Goal: Task Accomplishment & Management: Manage account settings

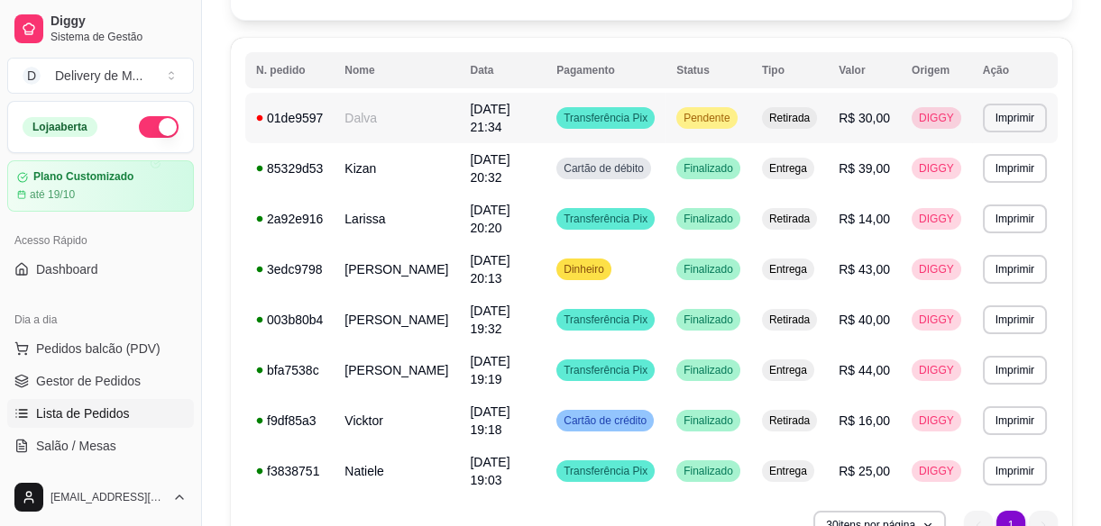
scroll to position [106, 0]
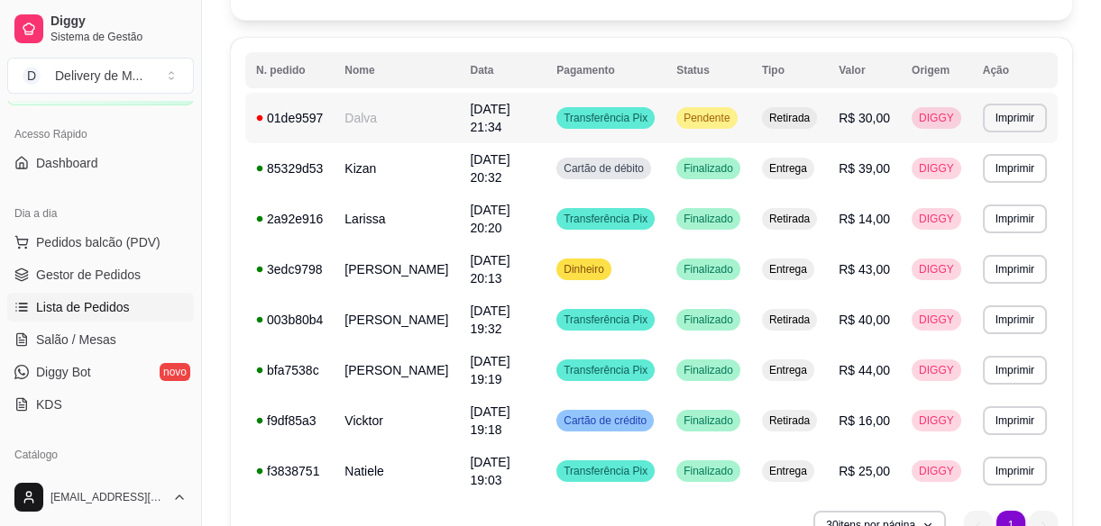
click at [710, 111] on span "Pendente" at bounding box center [706, 118] width 53 height 14
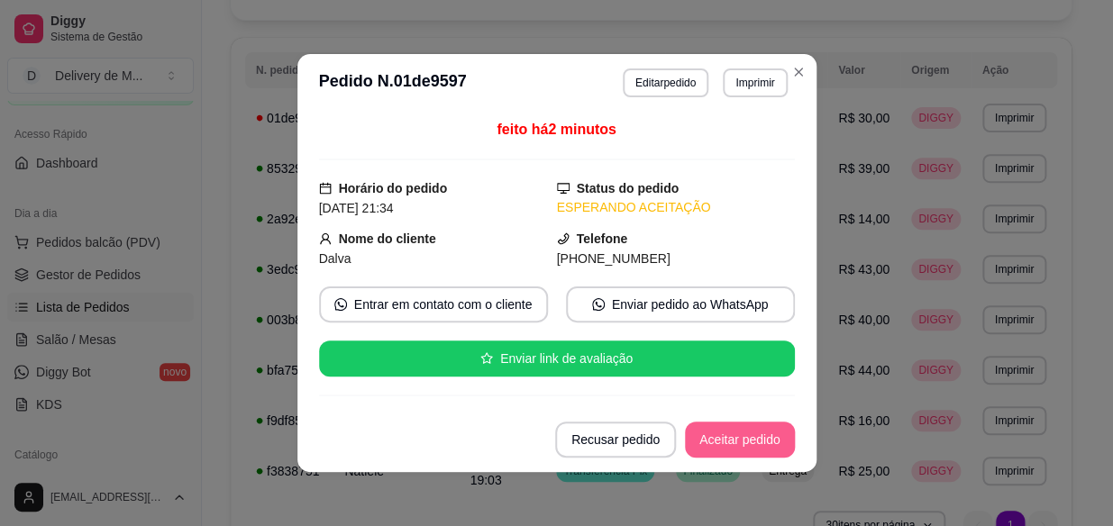
click at [754, 436] on button "Aceitar pedido" at bounding box center [740, 440] width 110 height 36
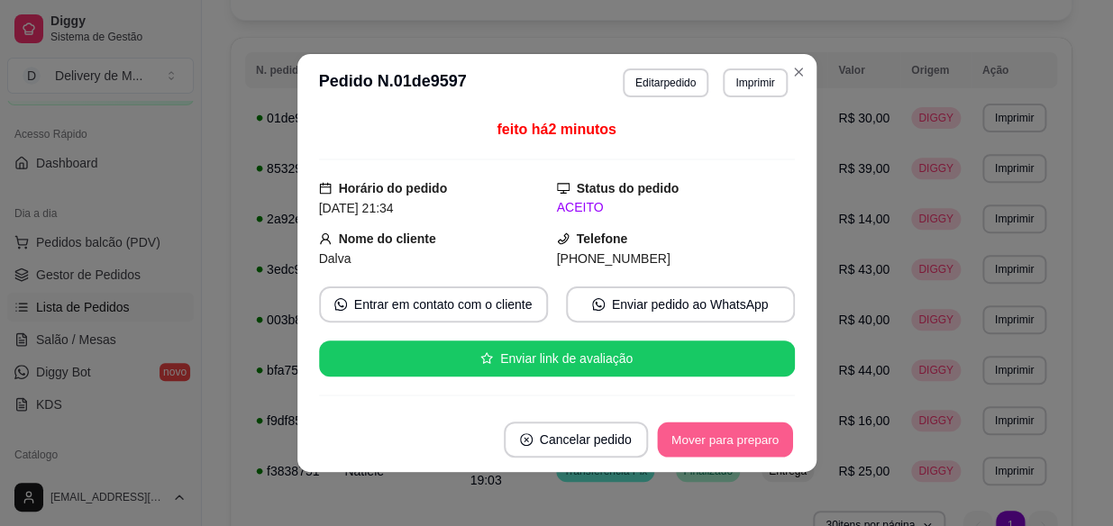
click at [750, 439] on button "Mover para preparo" at bounding box center [724, 440] width 135 height 35
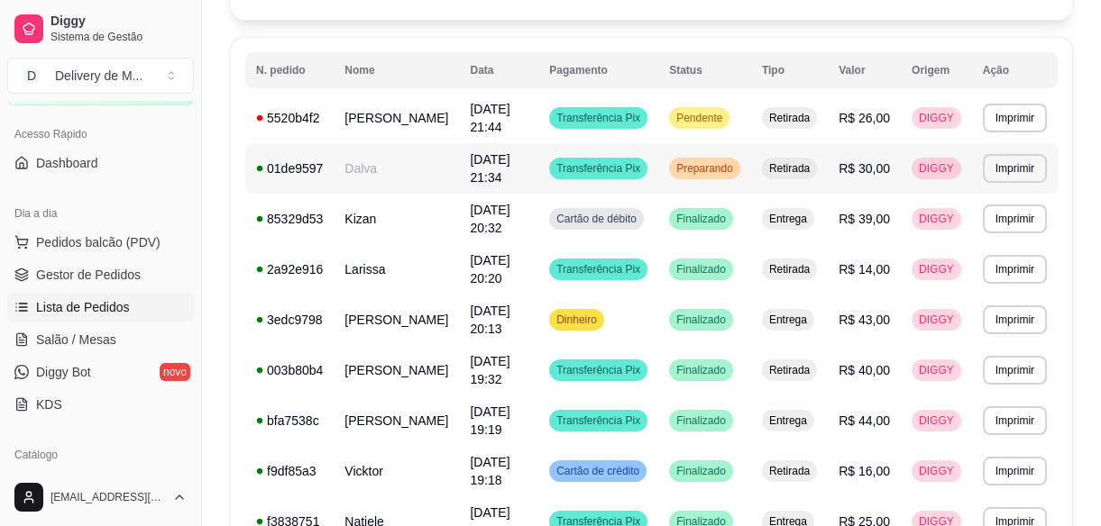
click at [441, 175] on td "Dalva" at bounding box center [396, 168] width 125 height 50
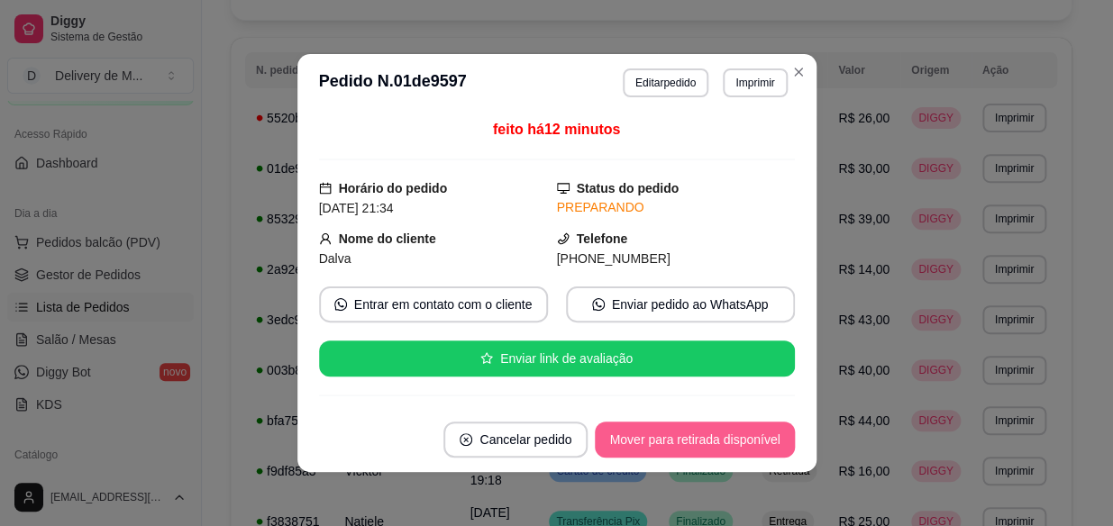
click at [757, 431] on button "Mover para retirada disponível" at bounding box center [694, 440] width 199 height 36
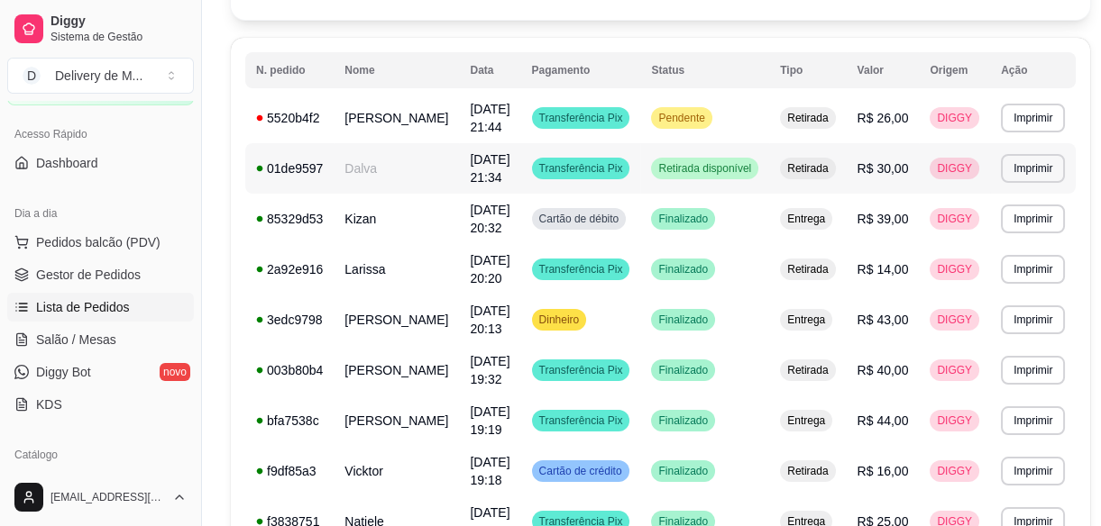
click at [532, 179] on td "Transferência Pix" at bounding box center [581, 168] width 120 height 50
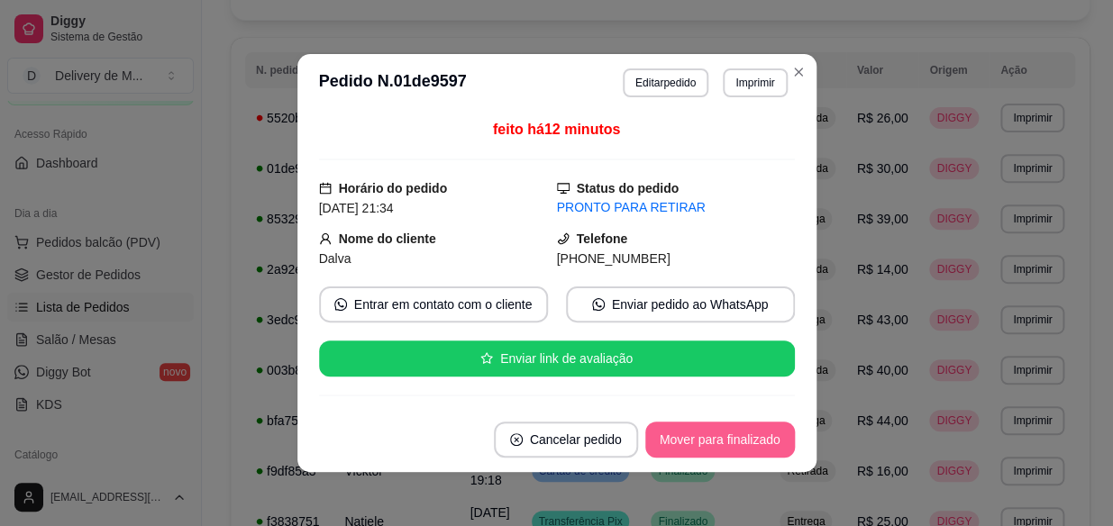
click at [743, 436] on button "Mover para finalizado" at bounding box center [720, 440] width 150 height 36
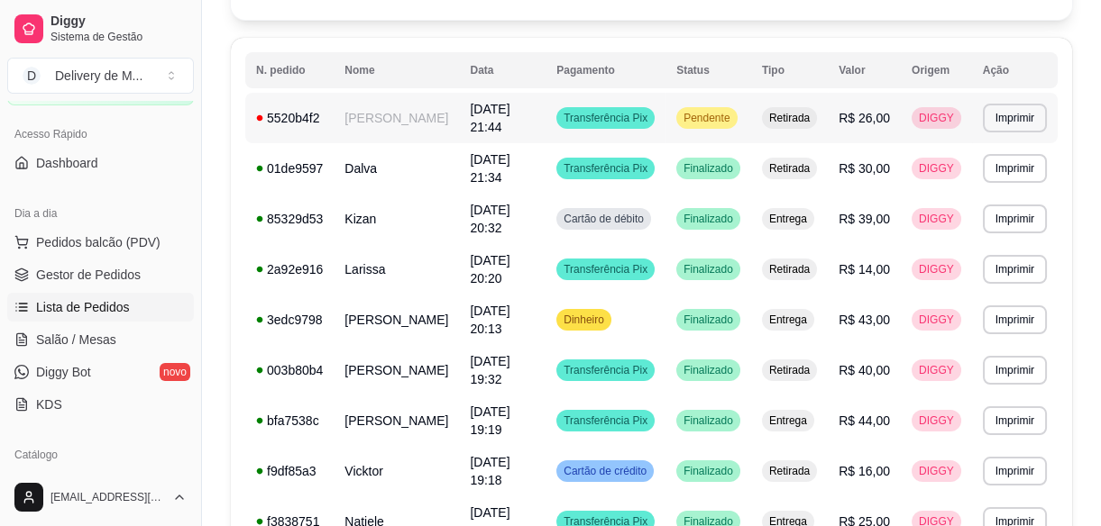
click at [727, 116] on span "Pendente" at bounding box center [706, 118] width 53 height 14
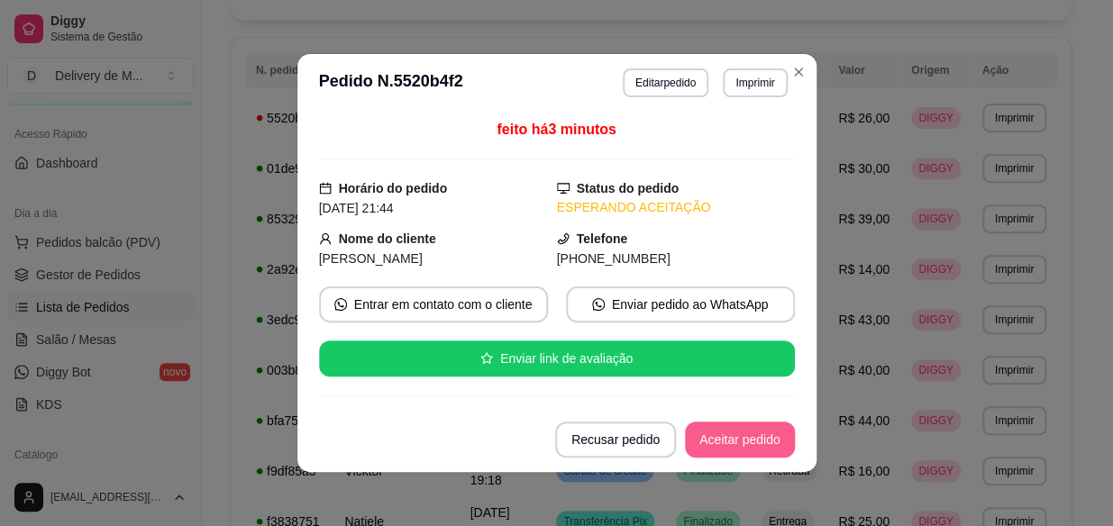
click at [764, 440] on button "Aceitar pedido" at bounding box center [740, 440] width 110 height 36
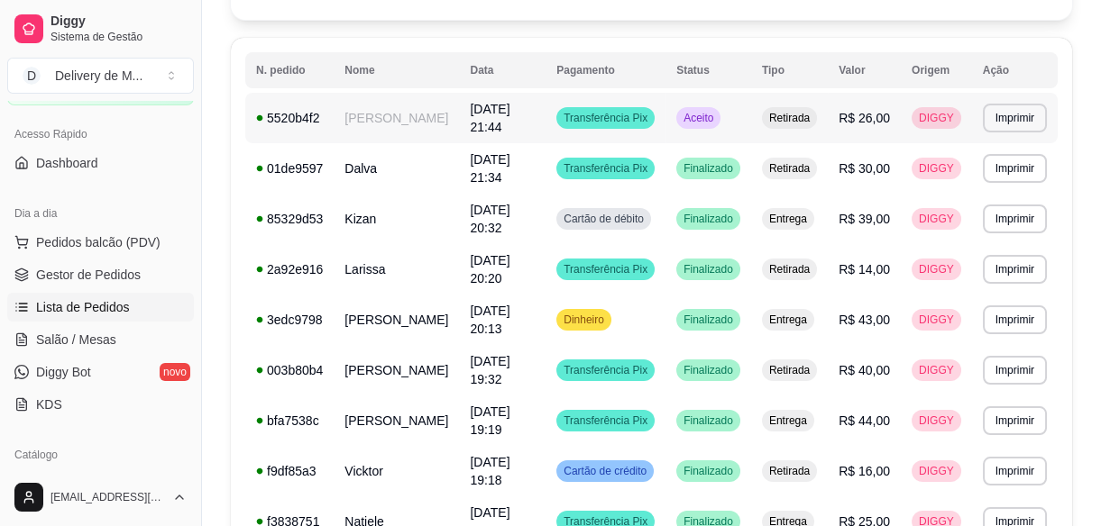
click at [544, 115] on td "[DATE] 21:44" at bounding box center [502, 118] width 87 height 50
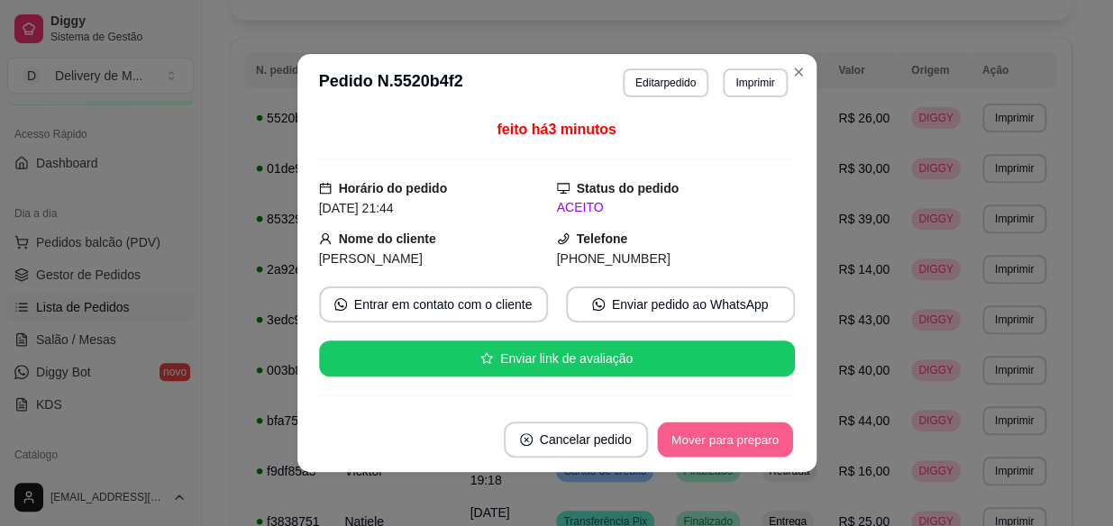
click at [708, 437] on button "Mover para preparo" at bounding box center [724, 440] width 135 height 35
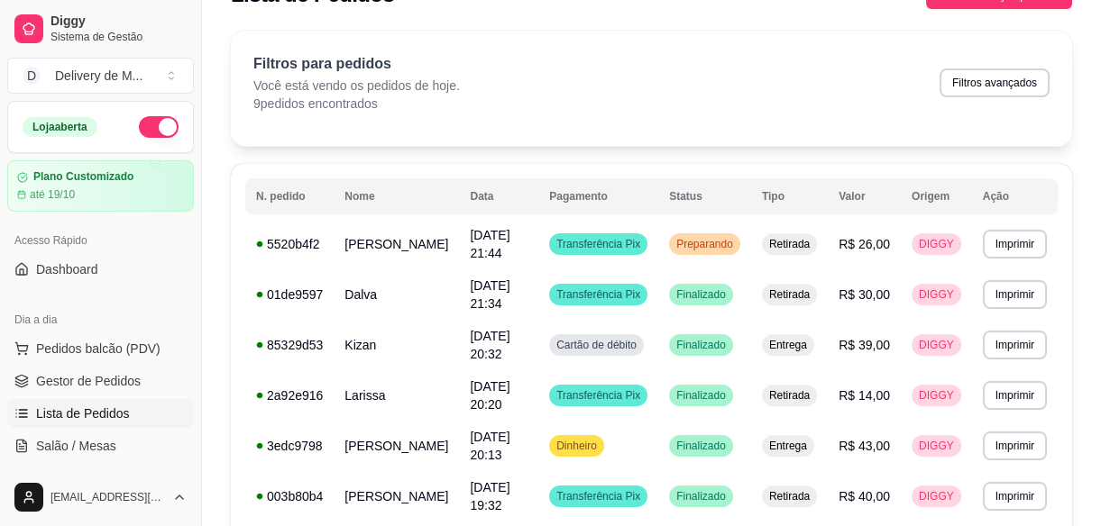
scroll to position [0, 0]
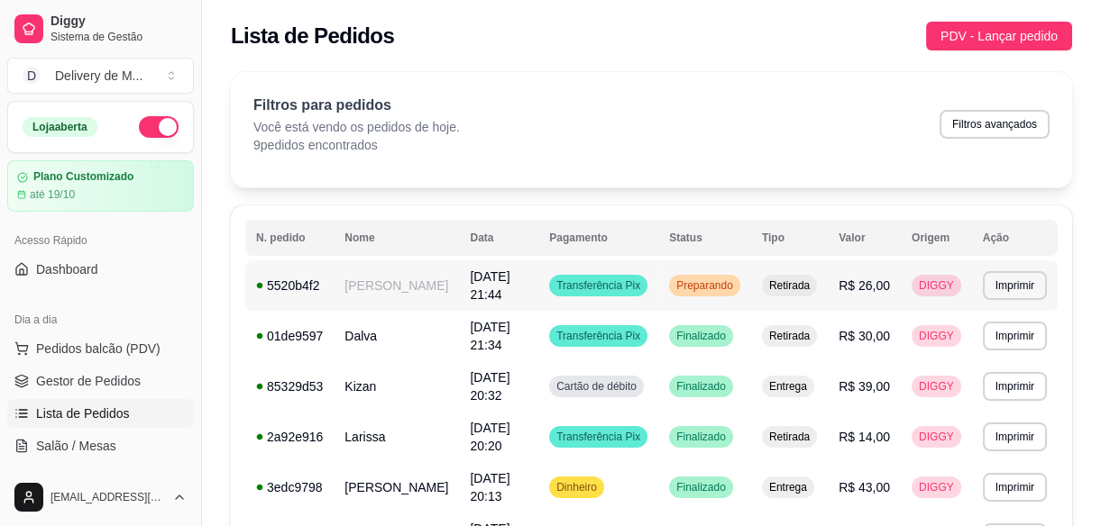
click at [721, 279] on span "Preparando" at bounding box center [704, 286] width 64 height 14
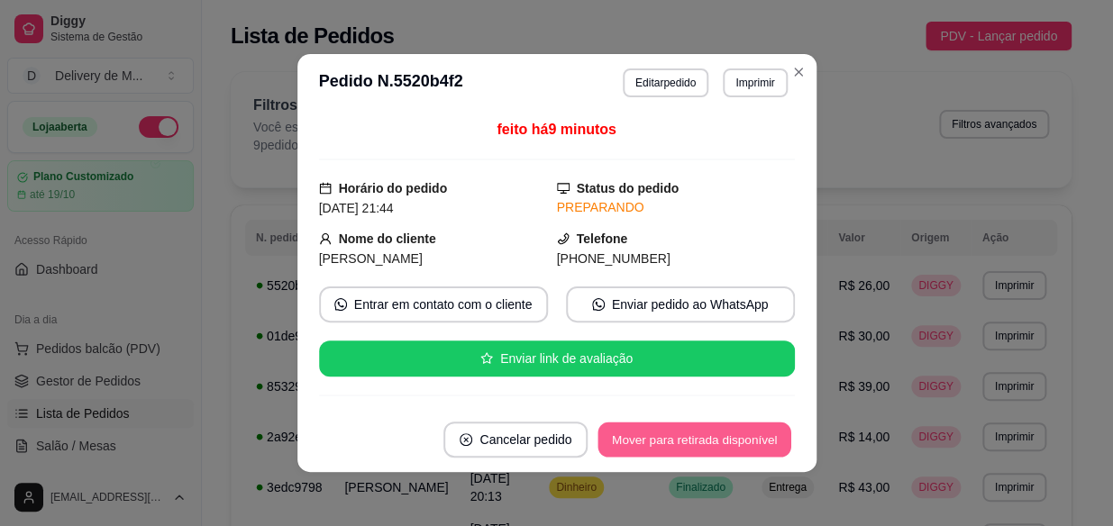
click at [673, 434] on button "Mover para retirada disponível" at bounding box center [695, 440] width 193 height 35
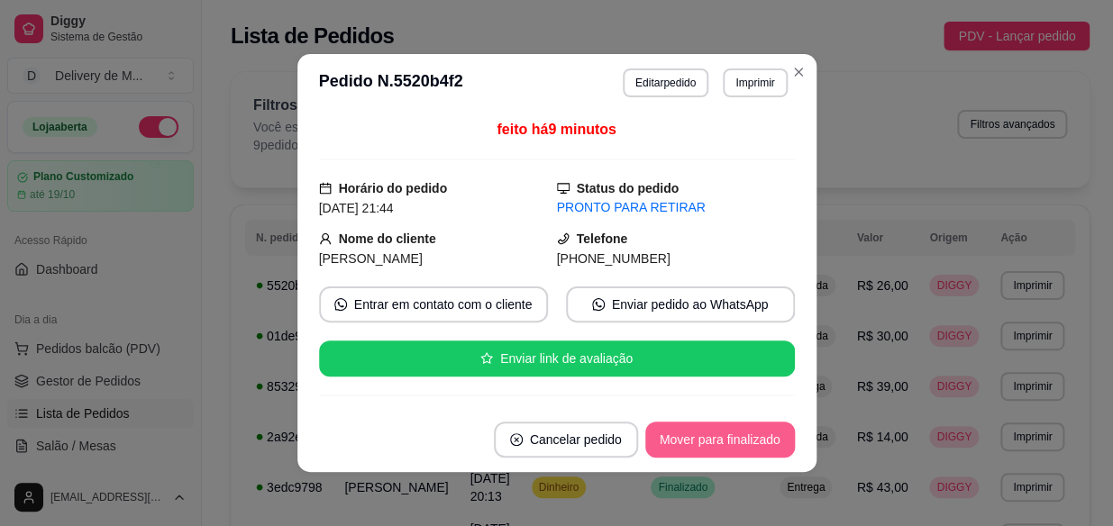
click at [674, 437] on button "Mover para finalizado" at bounding box center [720, 440] width 150 height 36
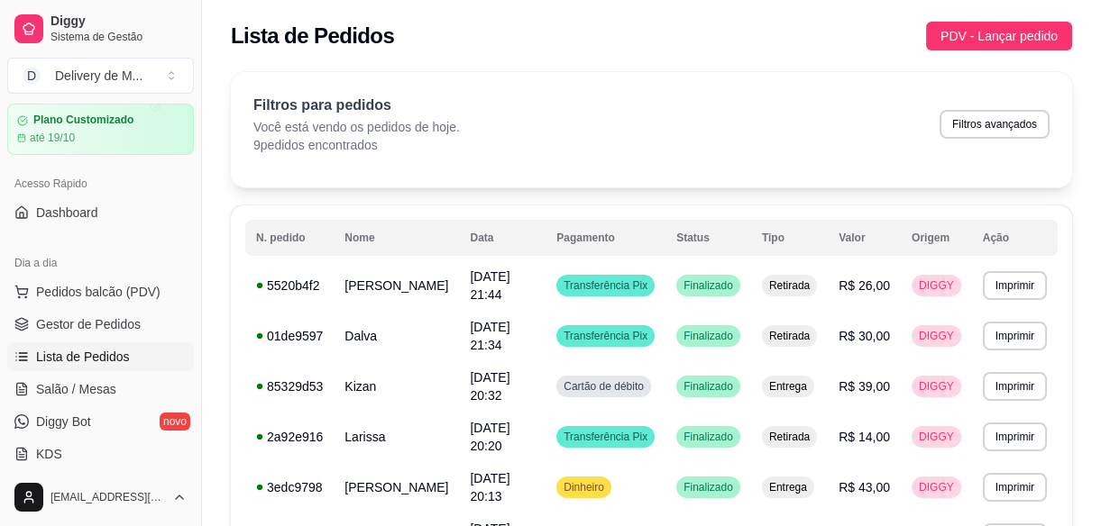
scroll to position [245, 0]
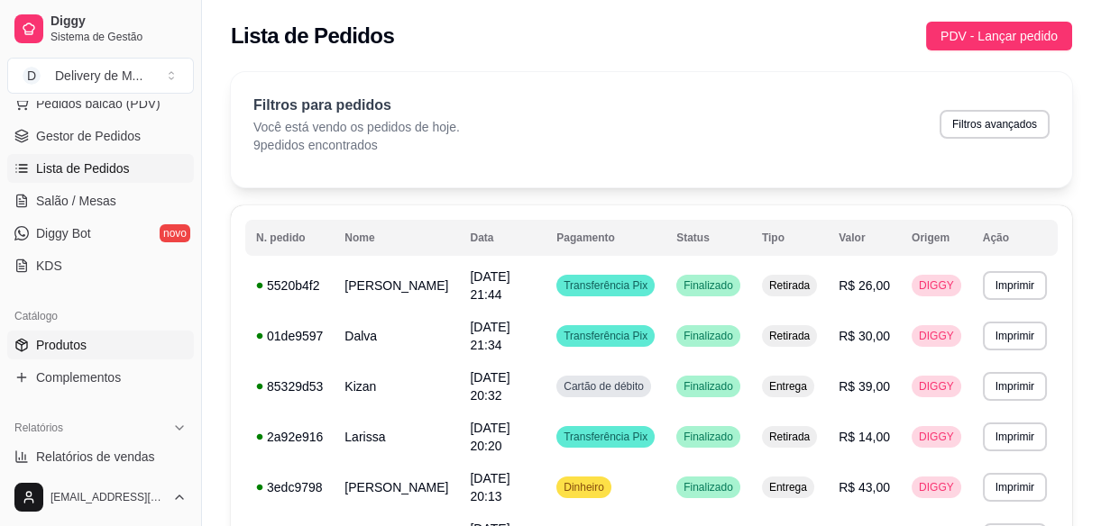
click at [82, 349] on span "Produtos" at bounding box center [61, 345] width 50 height 18
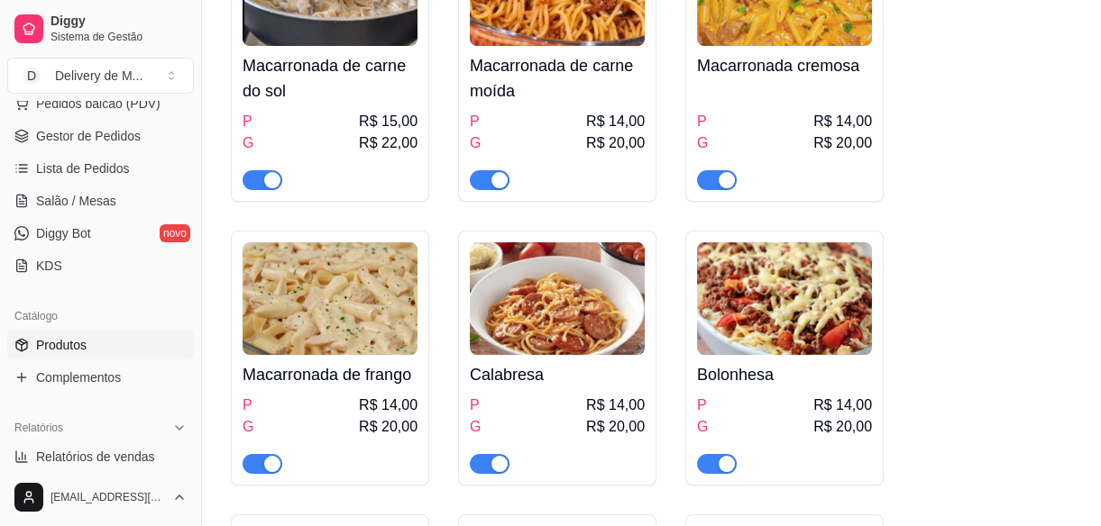
scroll to position [409, 0]
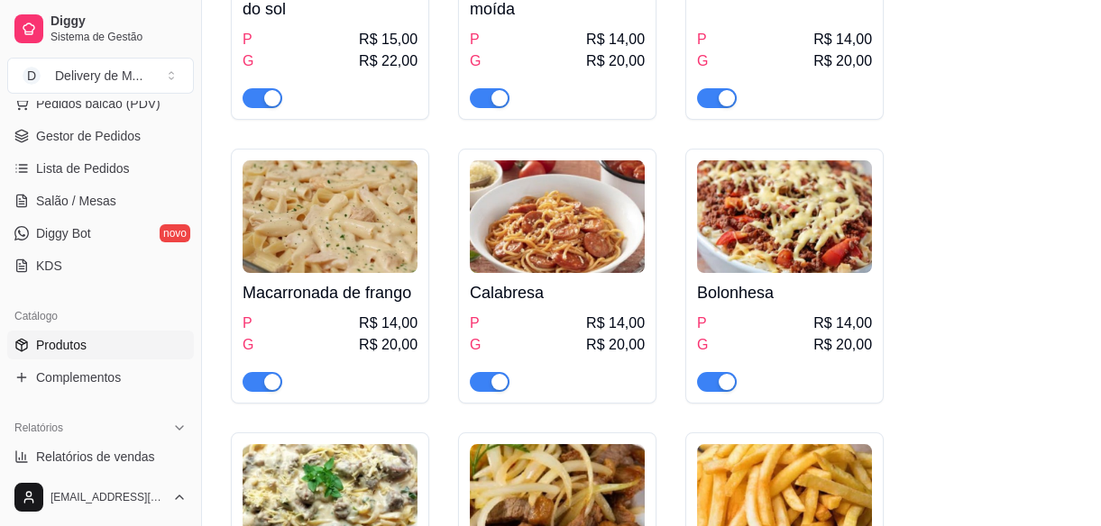
click at [709, 380] on span "button" at bounding box center [717, 382] width 40 height 20
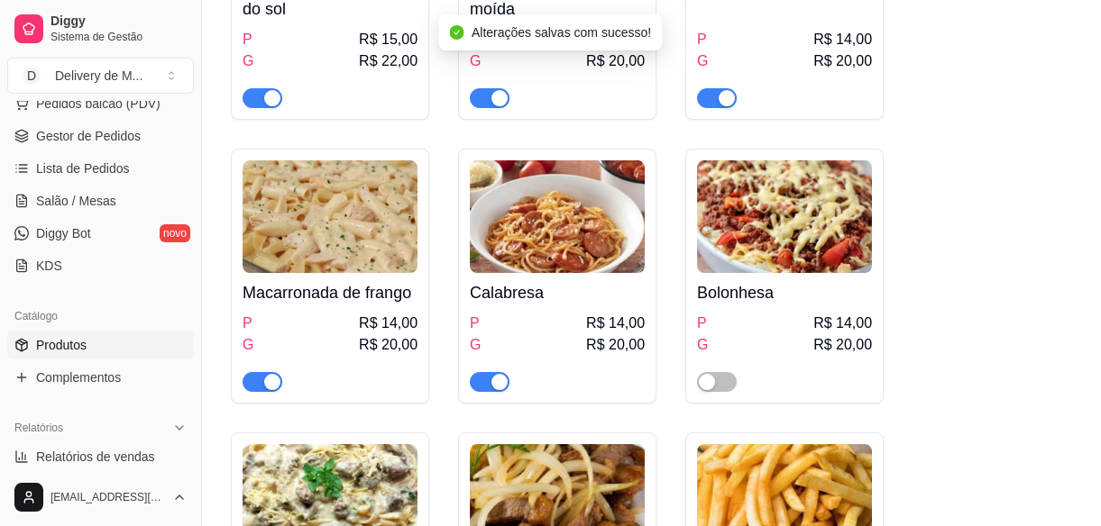
click at [502, 96] on div "button" at bounding box center [499, 98] width 16 height 16
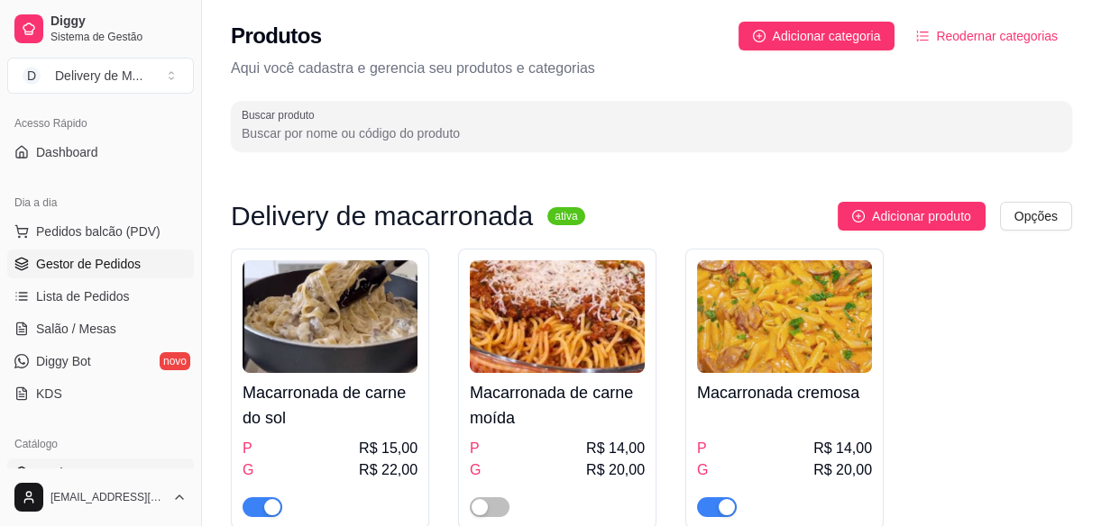
scroll to position [0, 0]
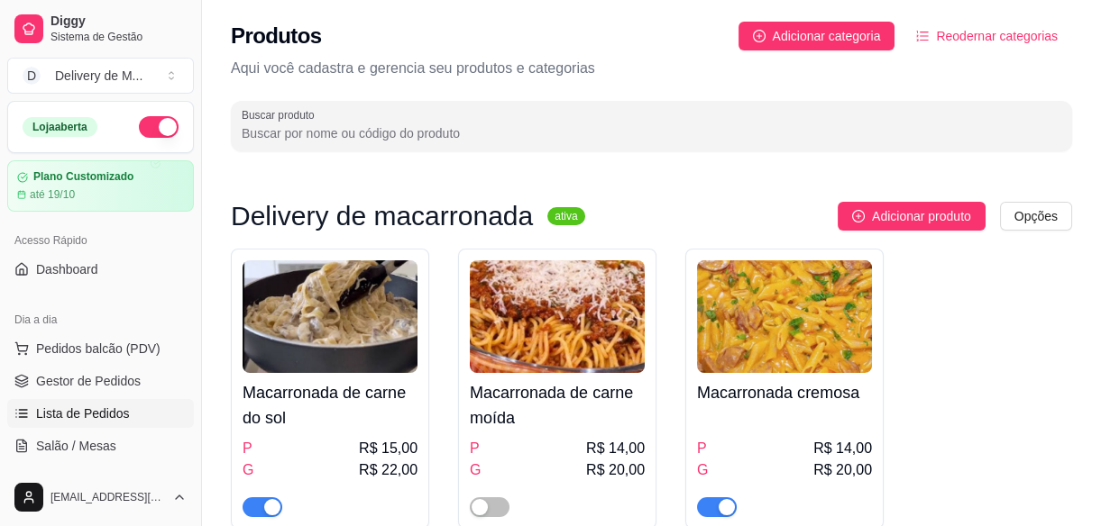
click at [133, 401] on link "Lista de Pedidos" at bounding box center [100, 413] width 187 height 29
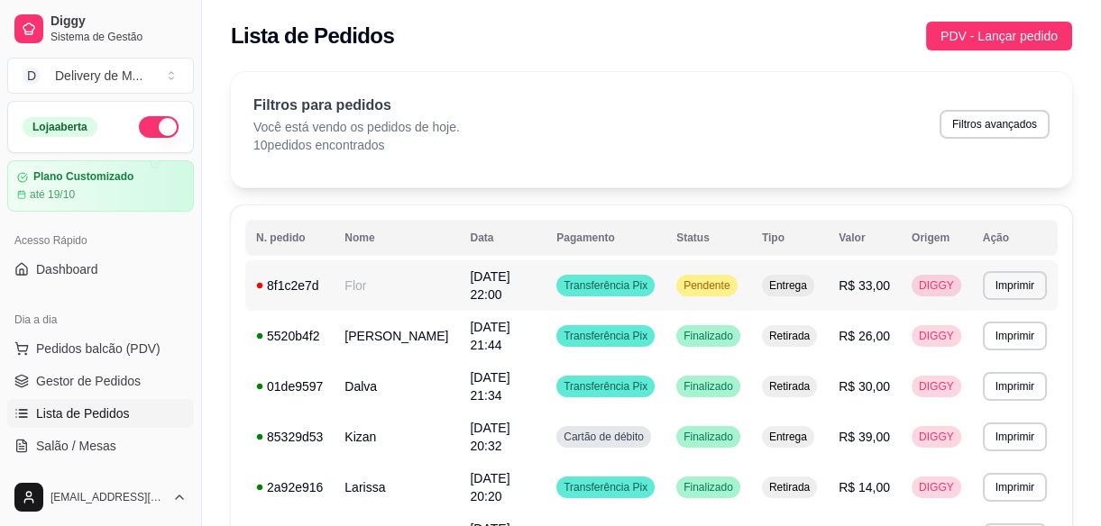
click at [545, 297] on td "[DATE] 22:00" at bounding box center [502, 286] width 87 height 50
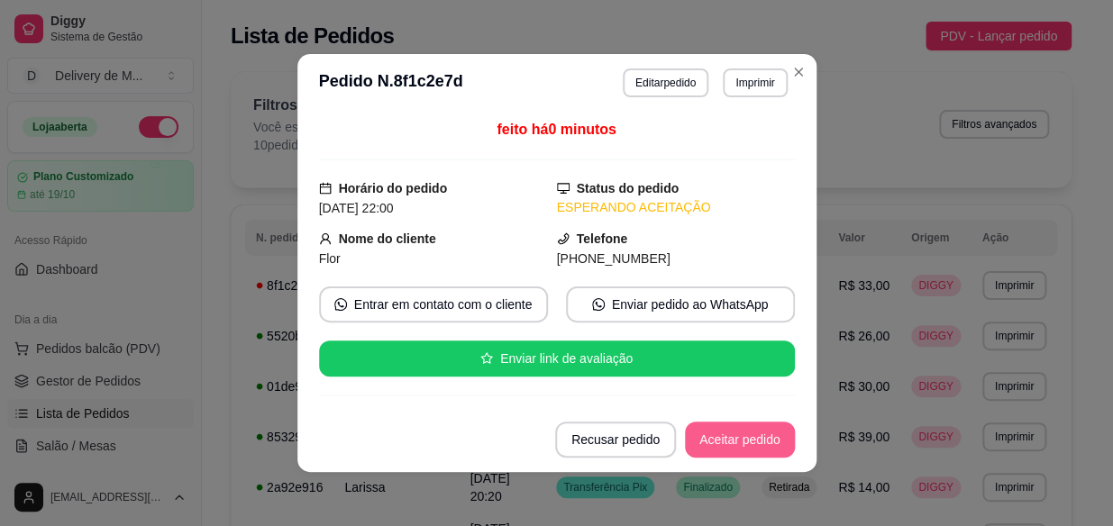
click at [737, 446] on button "Aceitar pedido" at bounding box center [740, 440] width 110 height 36
click at [736, 447] on button "Mover para preparo" at bounding box center [725, 440] width 140 height 36
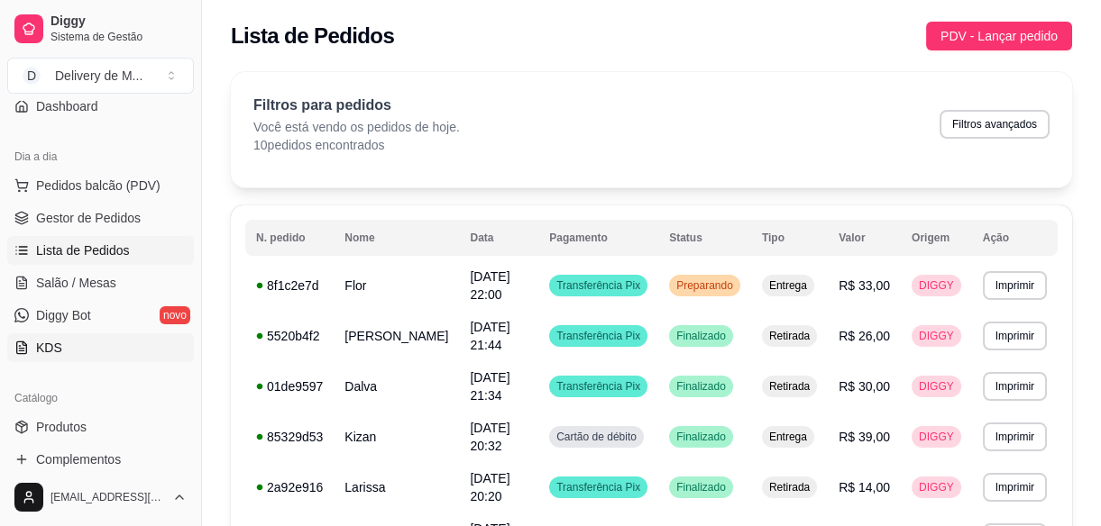
scroll to position [245, 0]
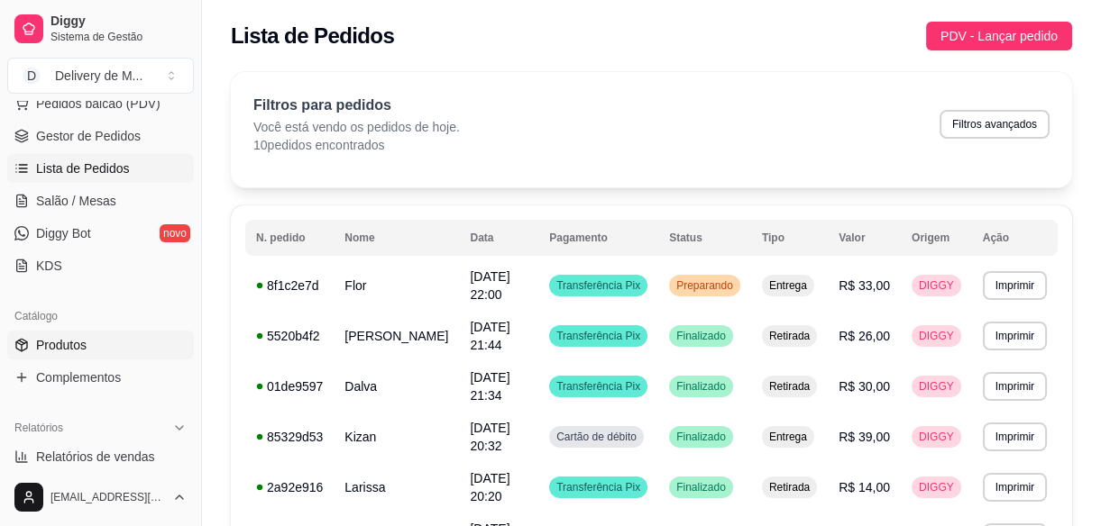
click at [105, 343] on link "Produtos" at bounding box center [100, 345] width 187 height 29
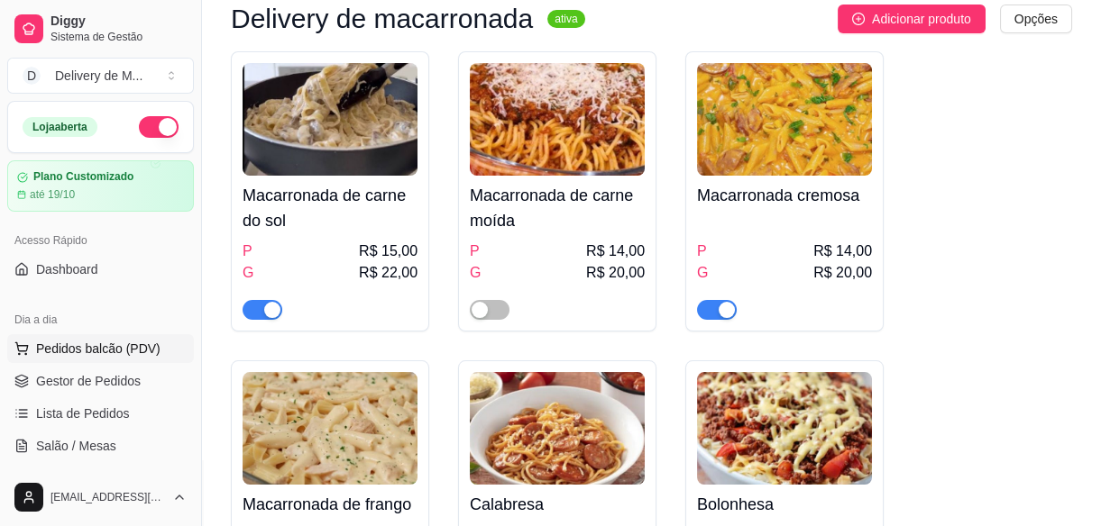
click at [102, 345] on span "Pedidos balcão (PDV)" at bounding box center [98, 349] width 124 height 18
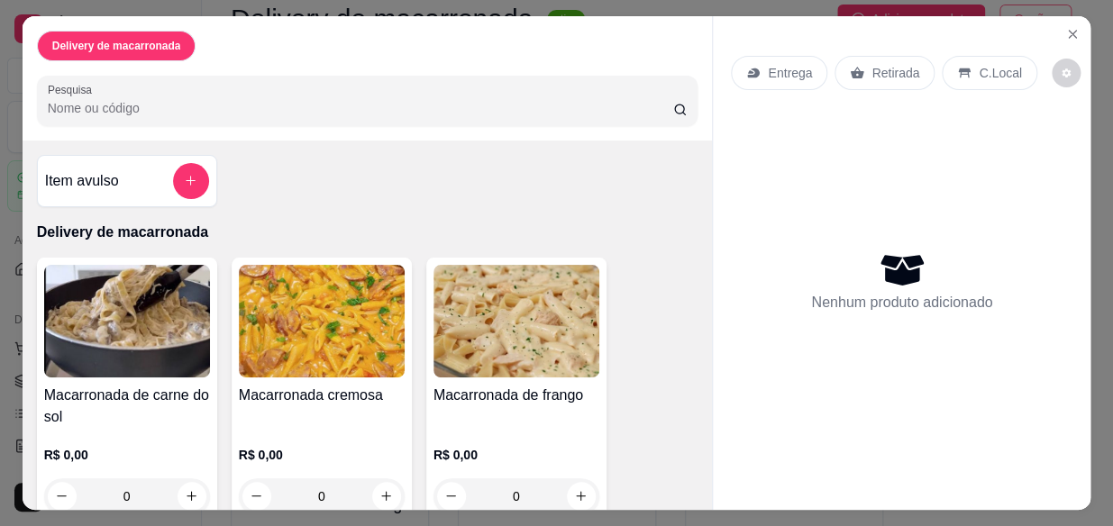
click at [1069, 31] on icon "Close" at bounding box center [1072, 34] width 7 height 7
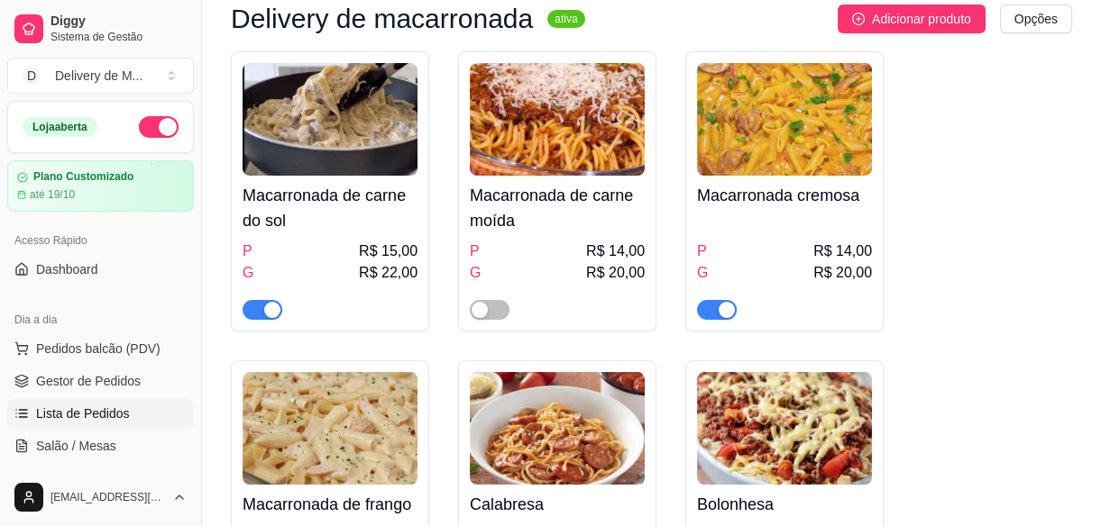
click at [53, 418] on span "Lista de Pedidos" at bounding box center [83, 414] width 94 height 18
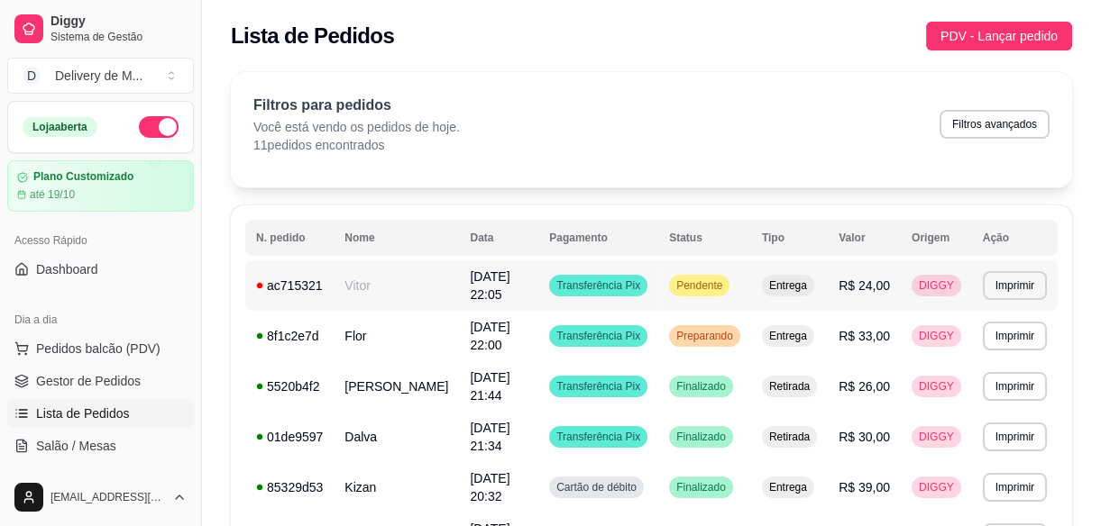
click at [562, 288] on span "Transferência Pix" at bounding box center [598, 286] width 91 height 14
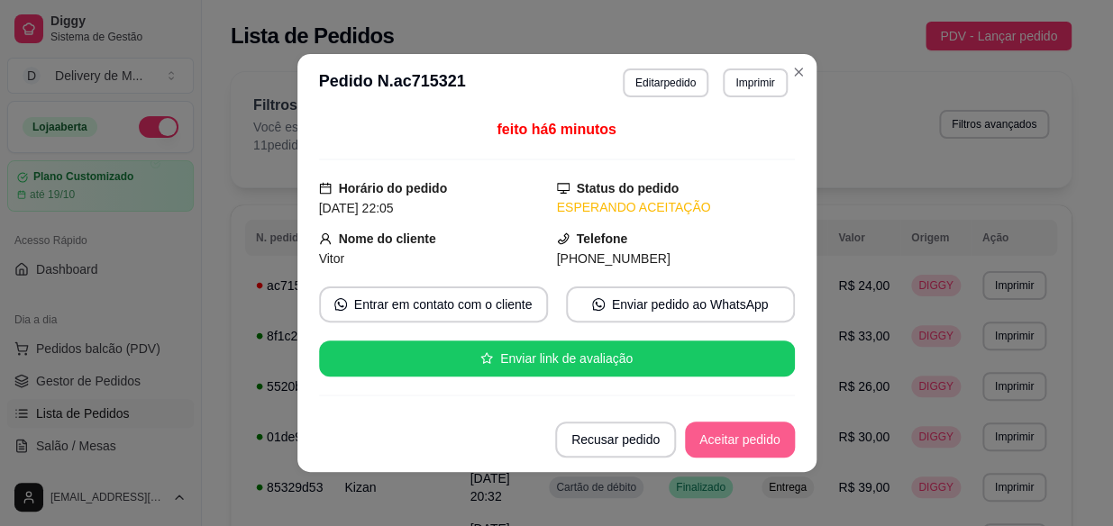
click at [703, 431] on button "Aceitar pedido" at bounding box center [740, 440] width 110 height 36
click at [699, 432] on button "Mover para preparo" at bounding box center [725, 440] width 140 height 36
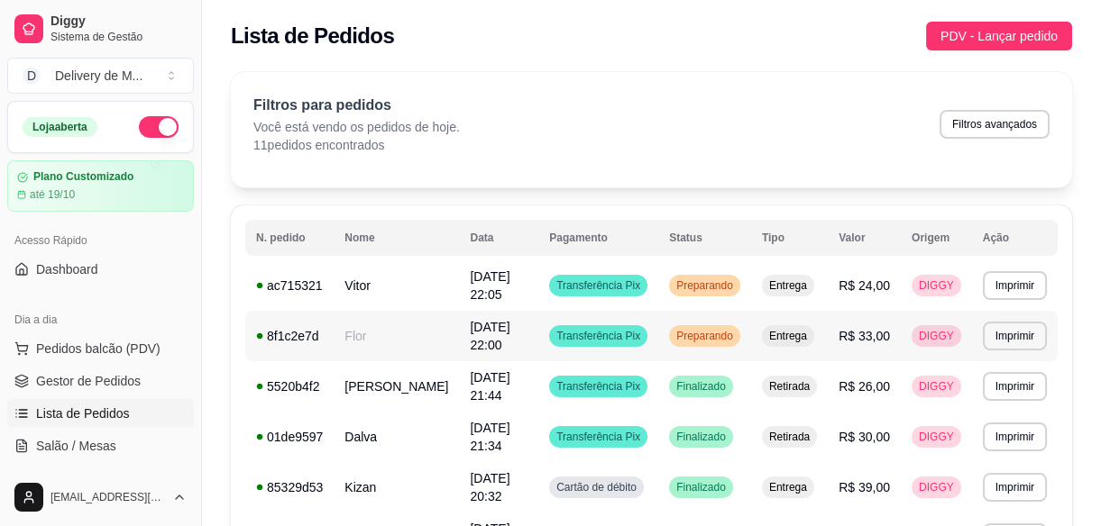
click at [502, 346] on td "[DATE] 22:00" at bounding box center [498, 336] width 79 height 50
click at [686, 279] on span "Preparando" at bounding box center [704, 286] width 64 height 14
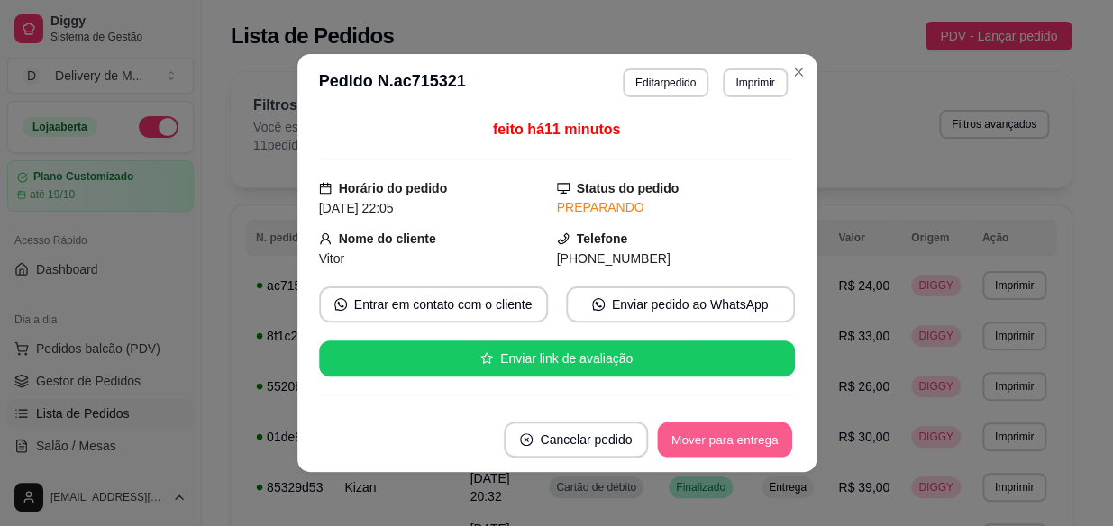
click at [753, 435] on button "Mover para entrega" at bounding box center [725, 440] width 135 height 35
click at [748, 444] on button "Mover para finalizado" at bounding box center [720, 440] width 150 height 36
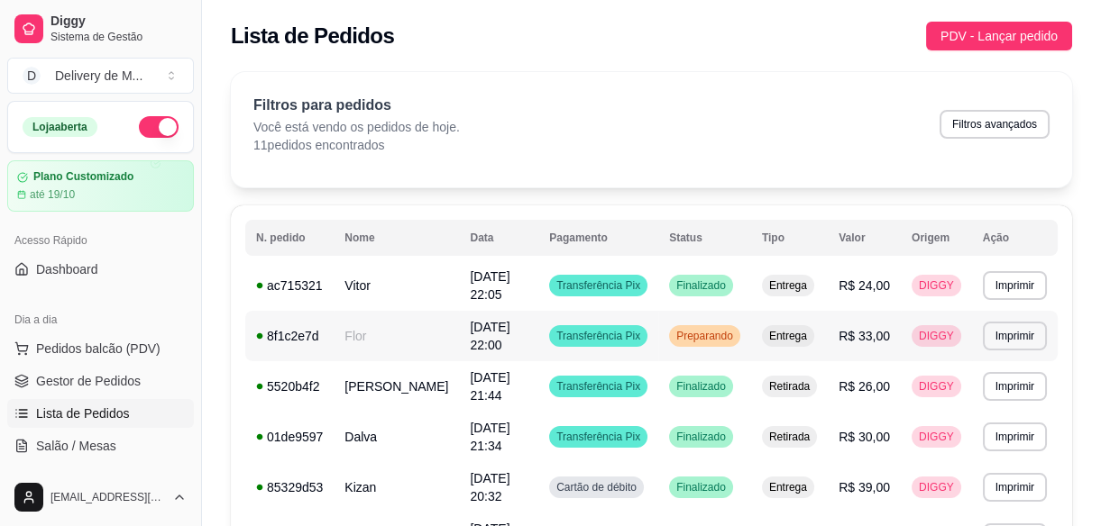
click at [612, 334] on span "Transferência Pix" at bounding box center [598, 336] width 91 height 14
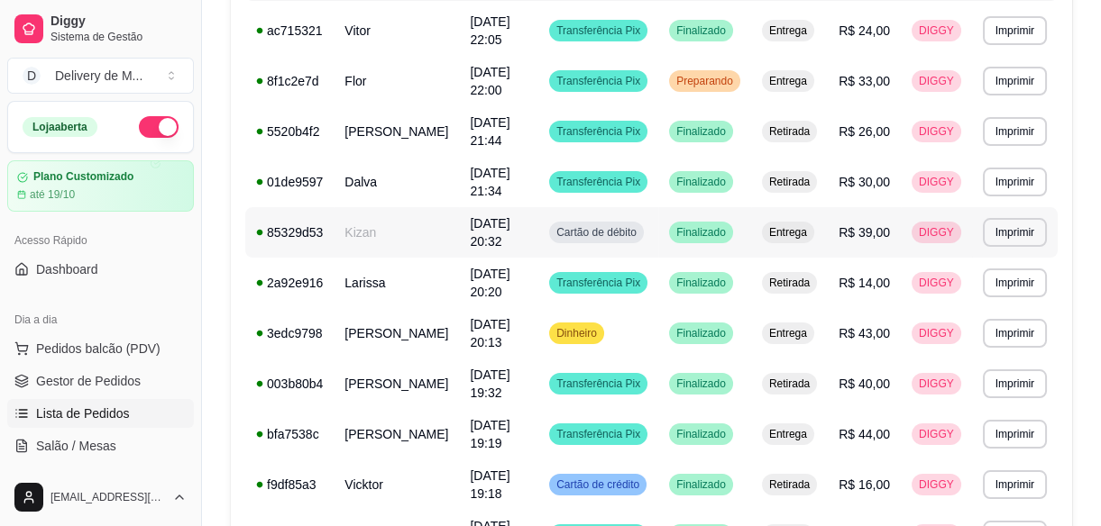
scroll to position [91, 0]
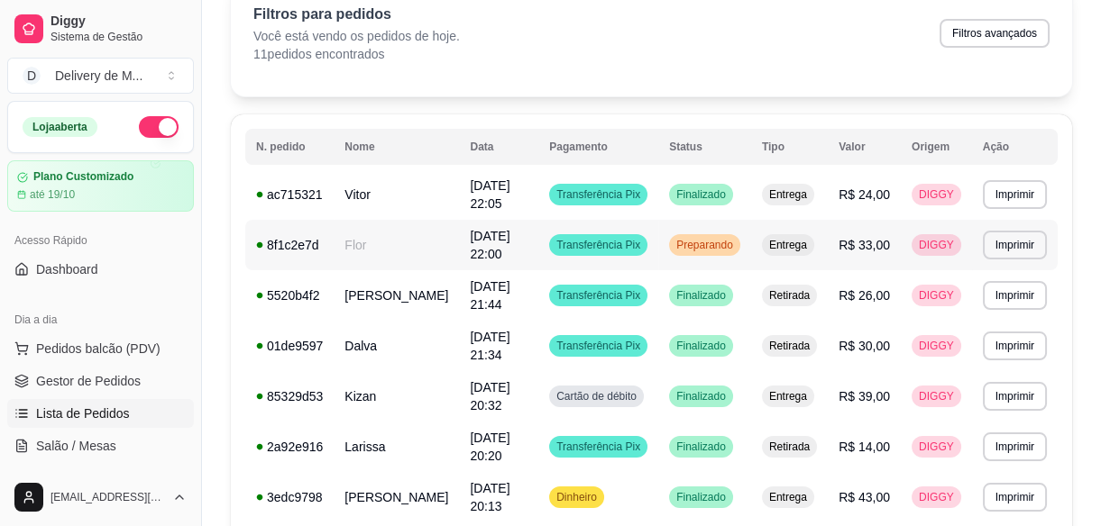
click at [716, 250] on span "Preparando" at bounding box center [704, 245] width 64 height 14
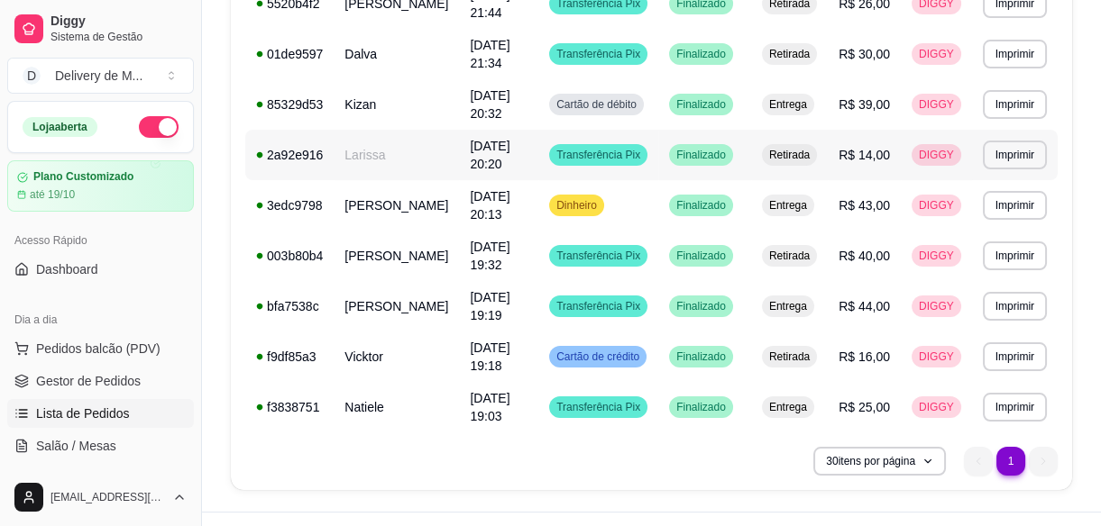
scroll to position [419, 0]
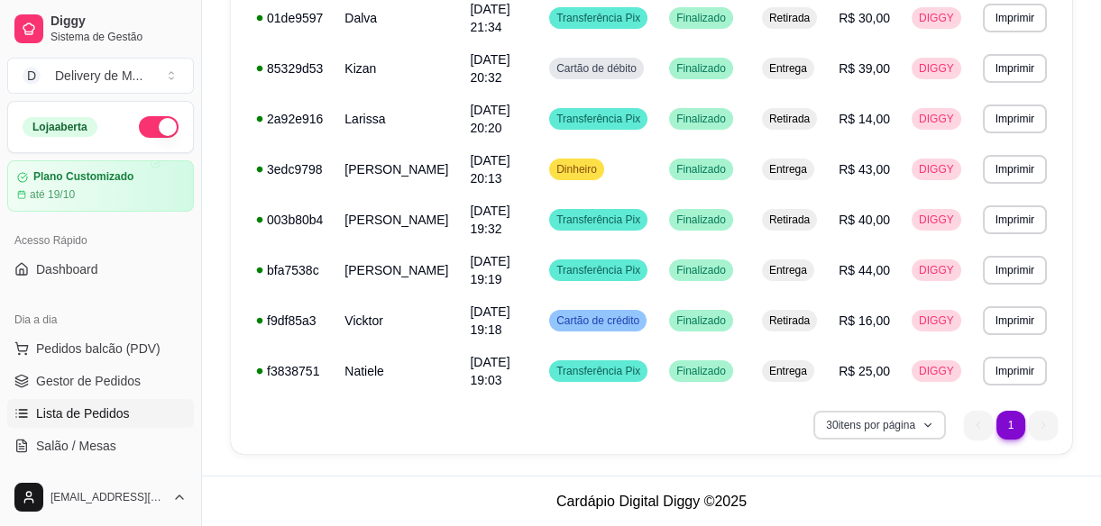
click at [931, 422] on icon "button" at bounding box center [927, 425] width 11 height 11
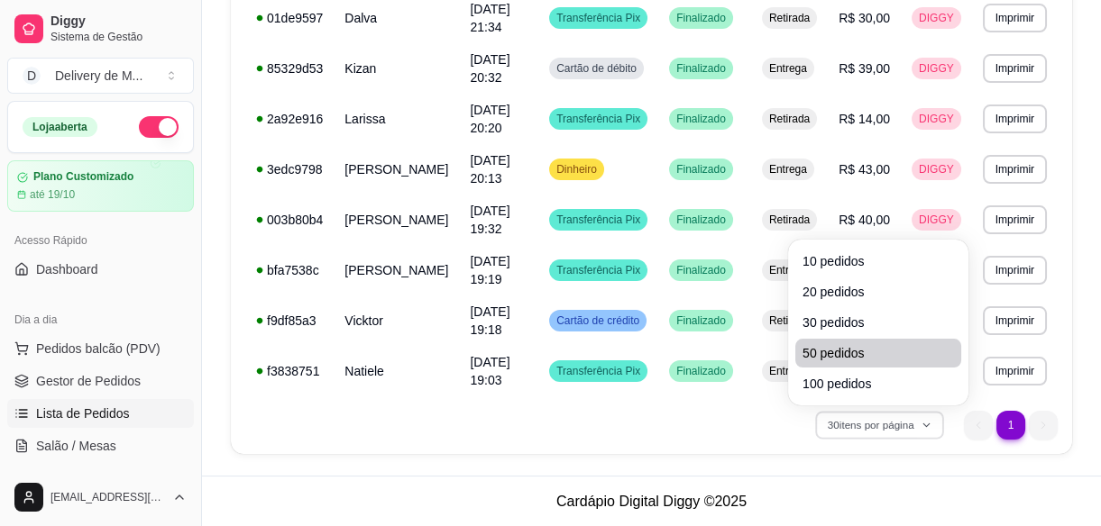
click at [883, 347] on span "50 pedidos" at bounding box center [877, 353] width 151 height 18
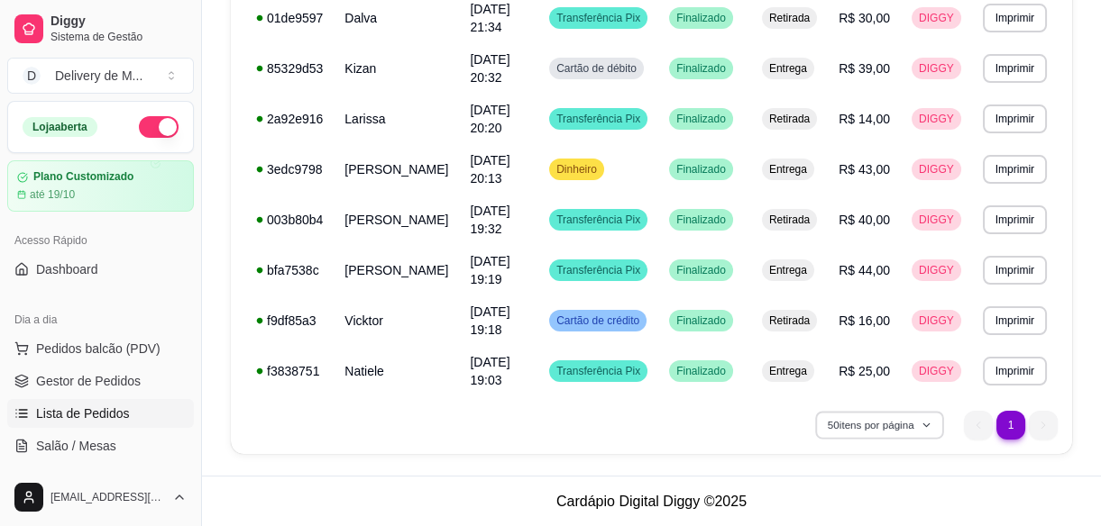
click at [937, 428] on button "50 itens por página" at bounding box center [879, 425] width 128 height 28
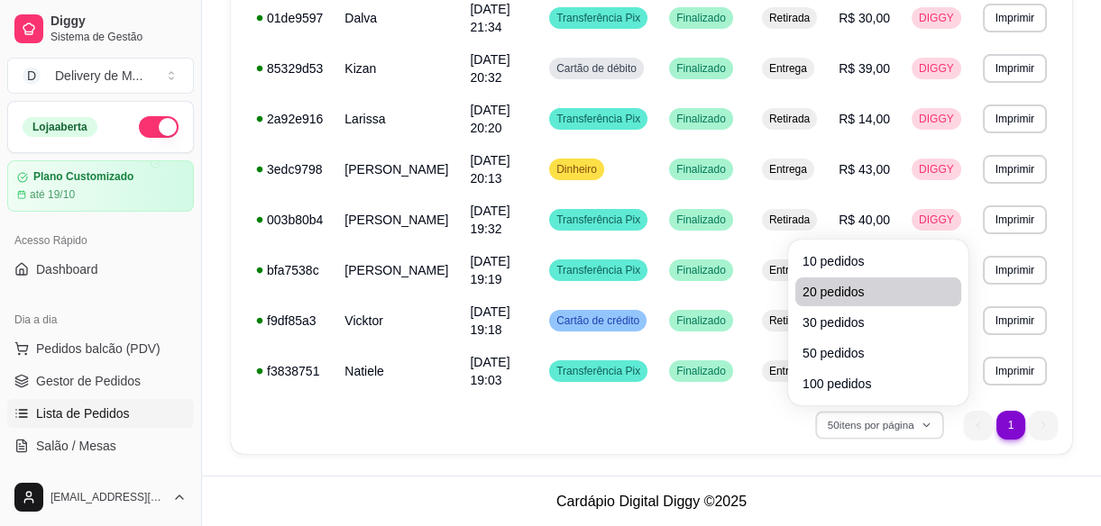
click at [856, 297] on span "20 pedidos" at bounding box center [877, 292] width 151 height 18
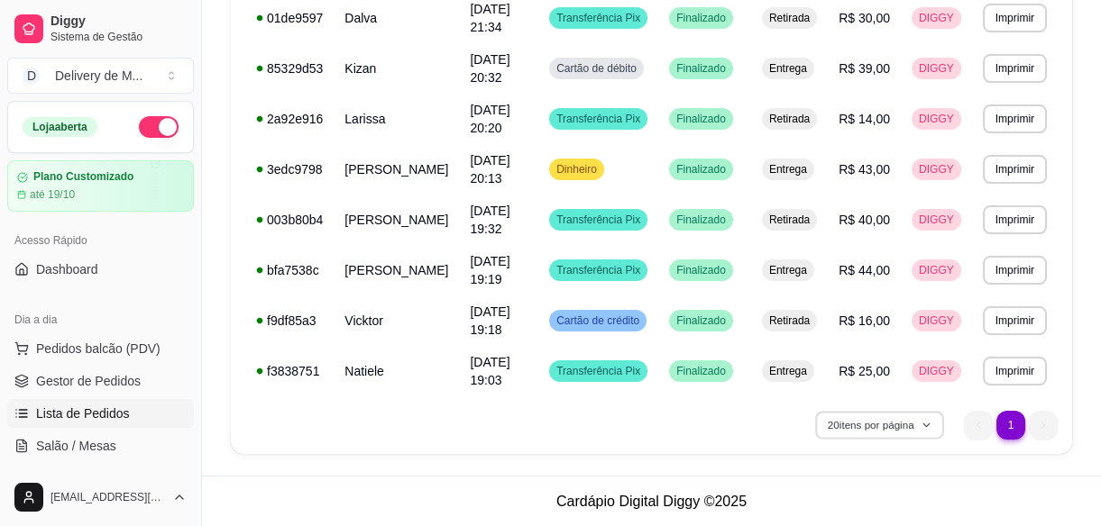
click at [932, 423] on button "20 itens por página" at bounding box center [879, 425] width 128 height 28
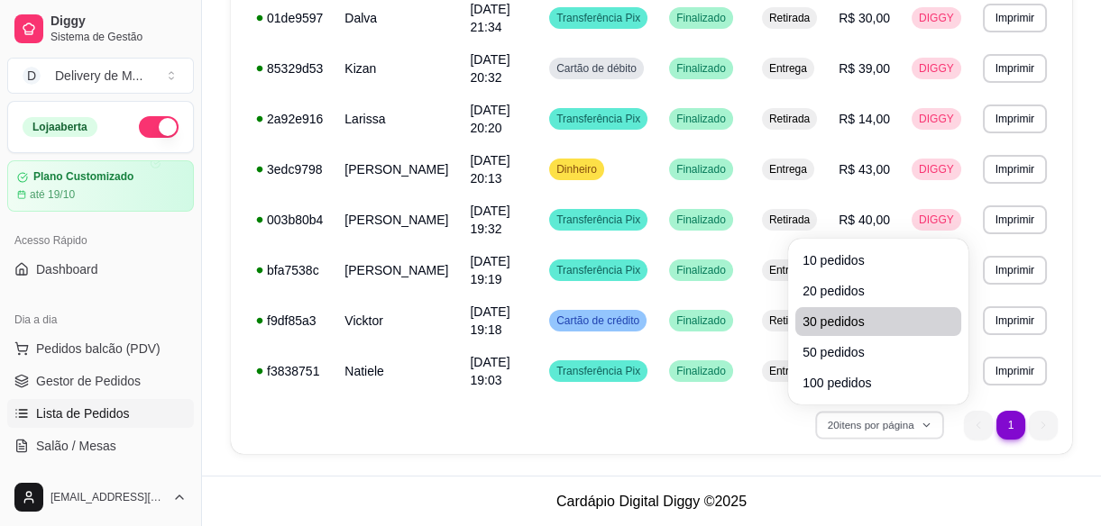
click at [864, 316] on span "30 pedidos" at bounding box center [877, 322] width 151 height 18
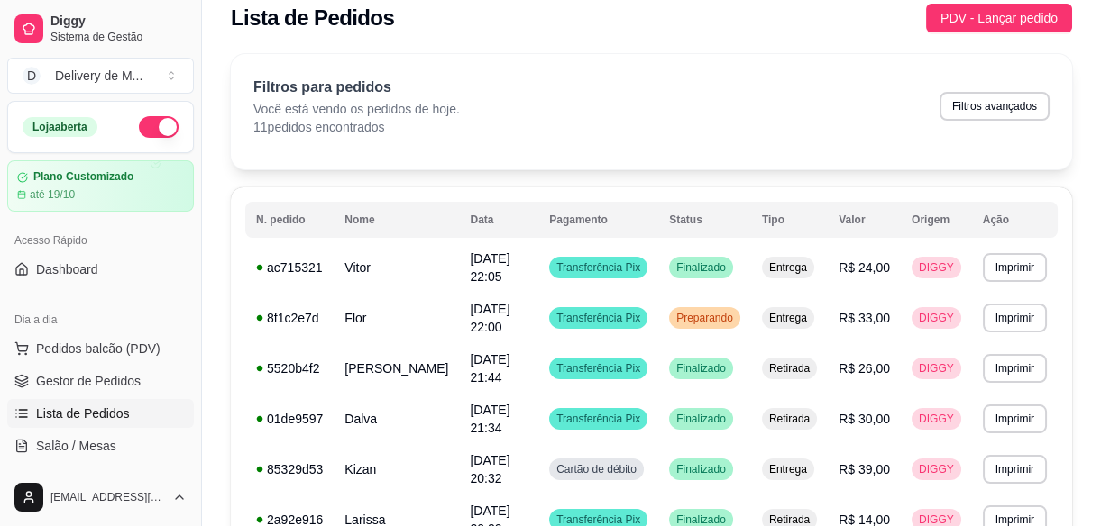
scroll to position [0, 0]
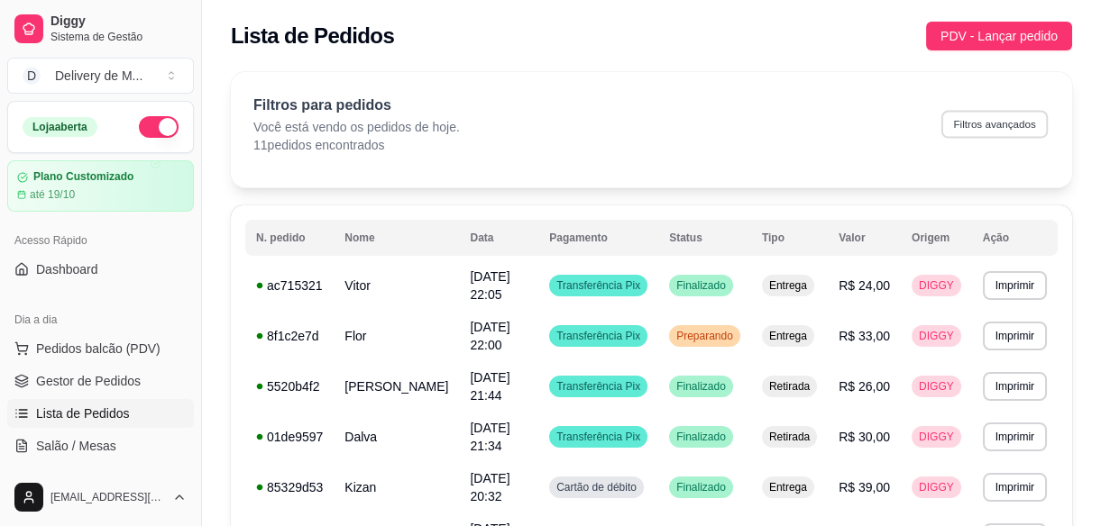
click at [983, 135] on button "Filtros avançados" at bounding box center [994, 124] width 106 height 28
select select "0"
click at [980, 30] on span "PDV - Lançar pedido" at bounding box center [998, 36] width 117 height 20
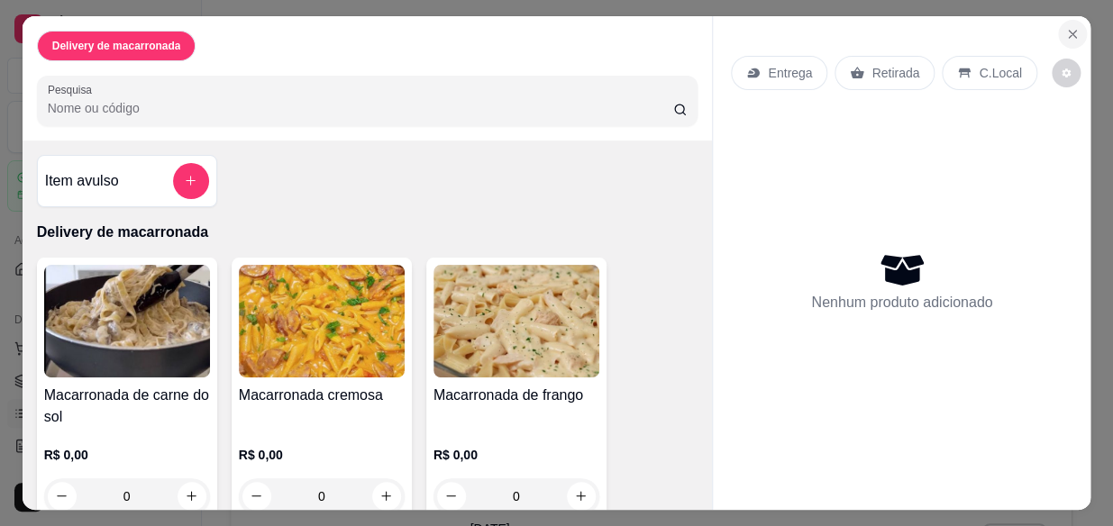
click at [1070, 27] on icon "Close" at bounding box center [1073, 34] width 14 height 14
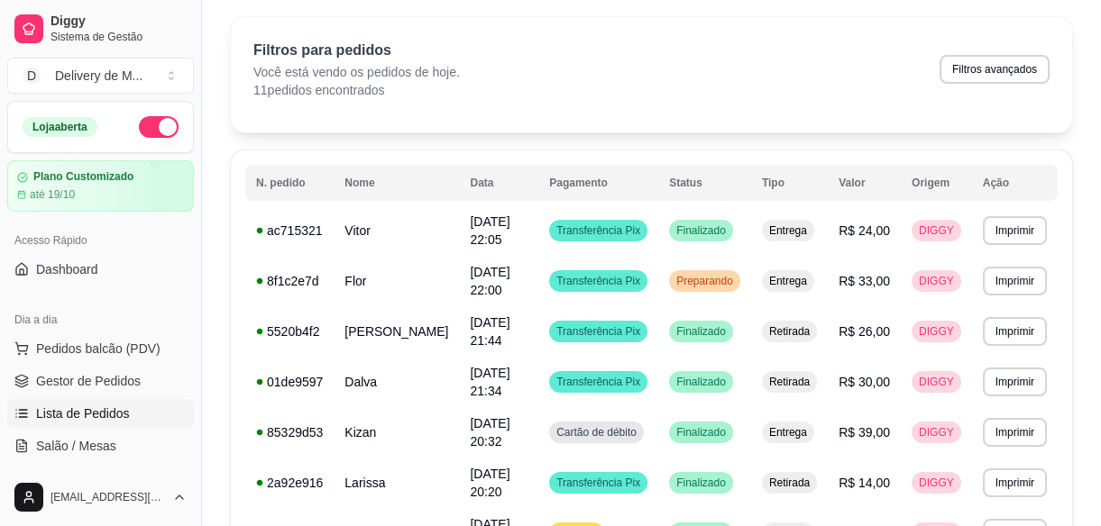
scroll to position [81, 0]
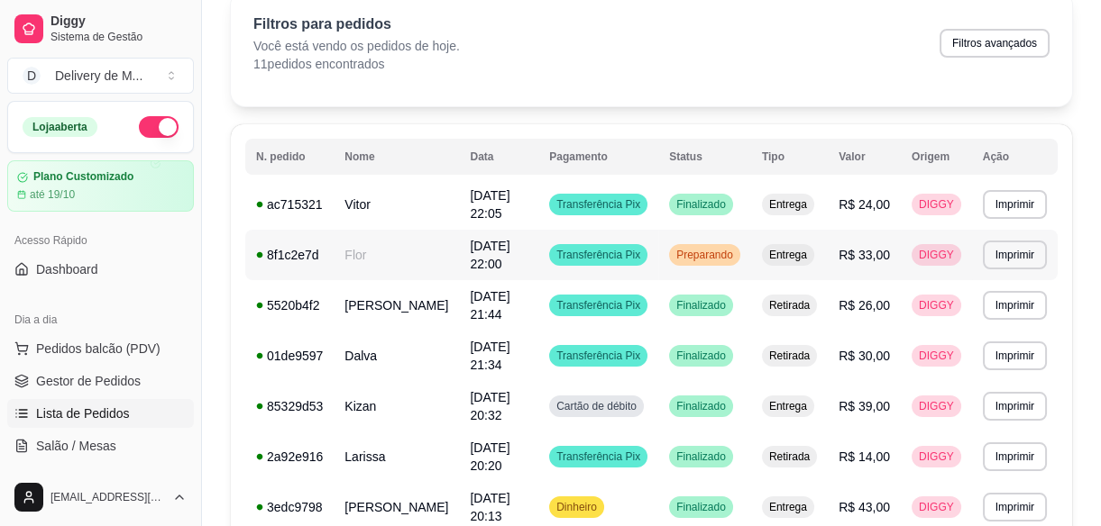
click at [679, 261] on td "Preparando" at bounding box center [704, 255] width 93 height 50
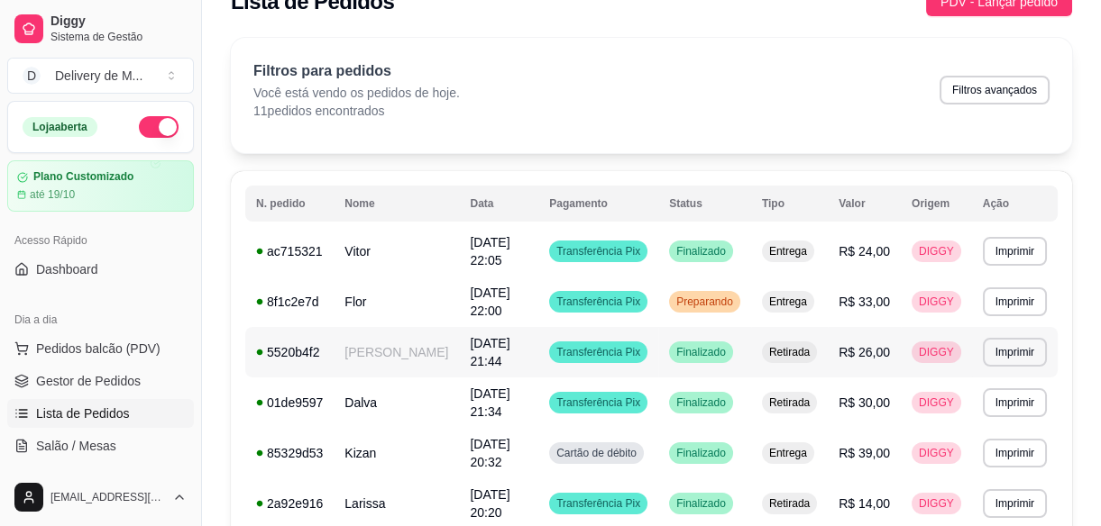
scroll to position [0, 0]
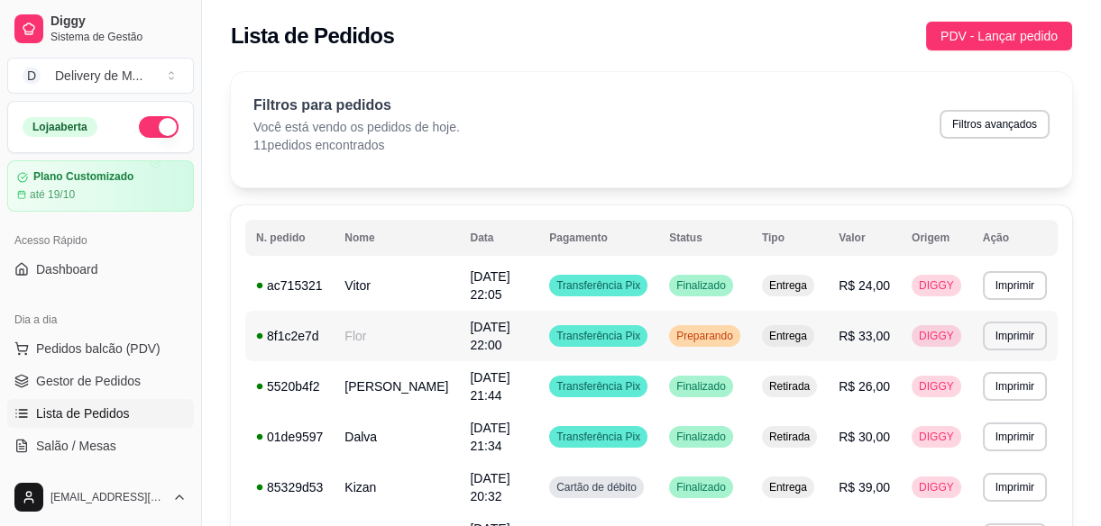
click at [730, 343] on span "Preparando" at bounding box center [704, 336] width 64 height 14
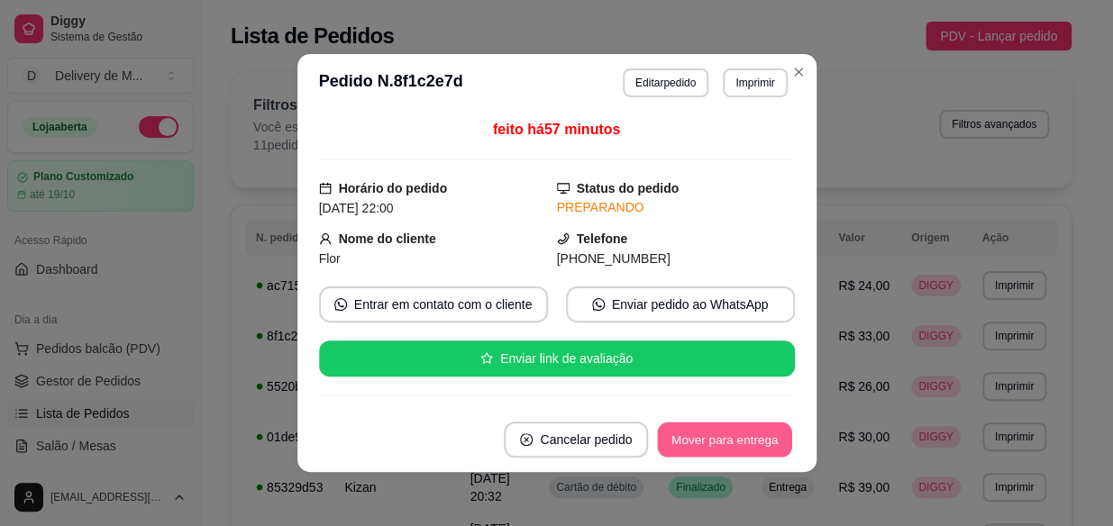
click at [738, 443] on button "Mover para entrega" at bounding box center [725, 440] width 135 height 35
click at [715, 431] on button "Mover para finalizado" at bounding box center [719, 440] width 145 height 35
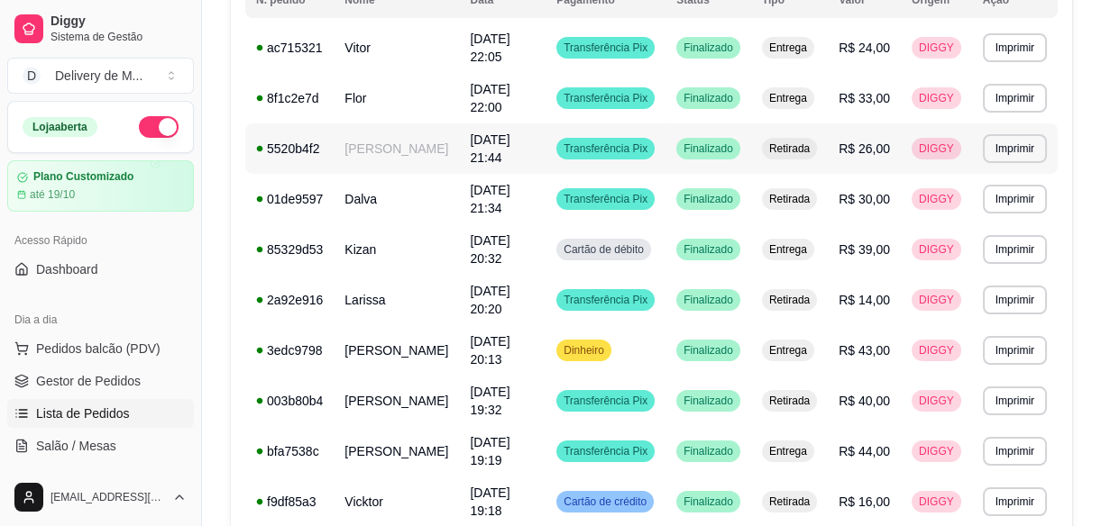
scroll to position [245, 0]
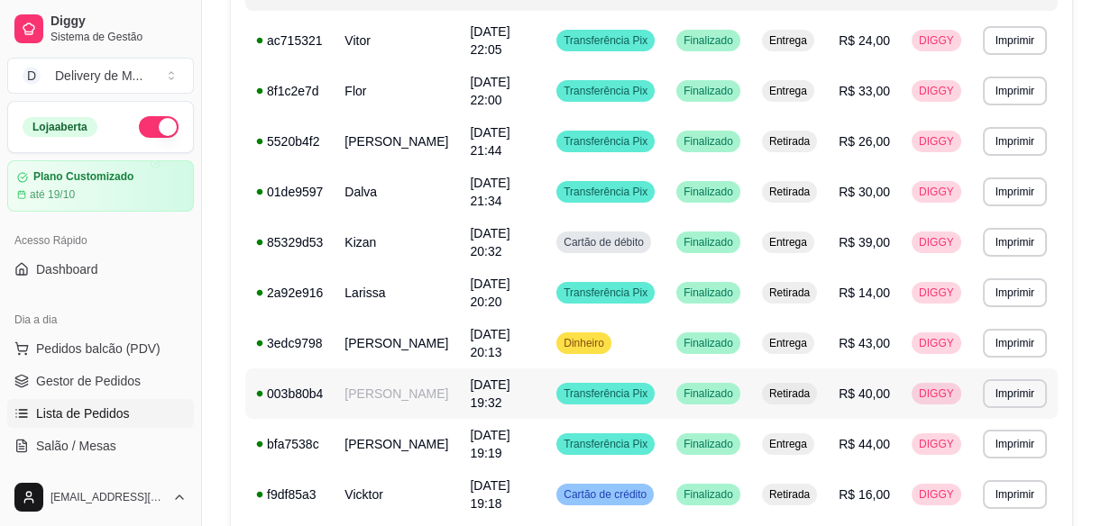
click at [503, 384] on span "[DATE] 19:32" at bounding box center [490, 394] width 40 height 32
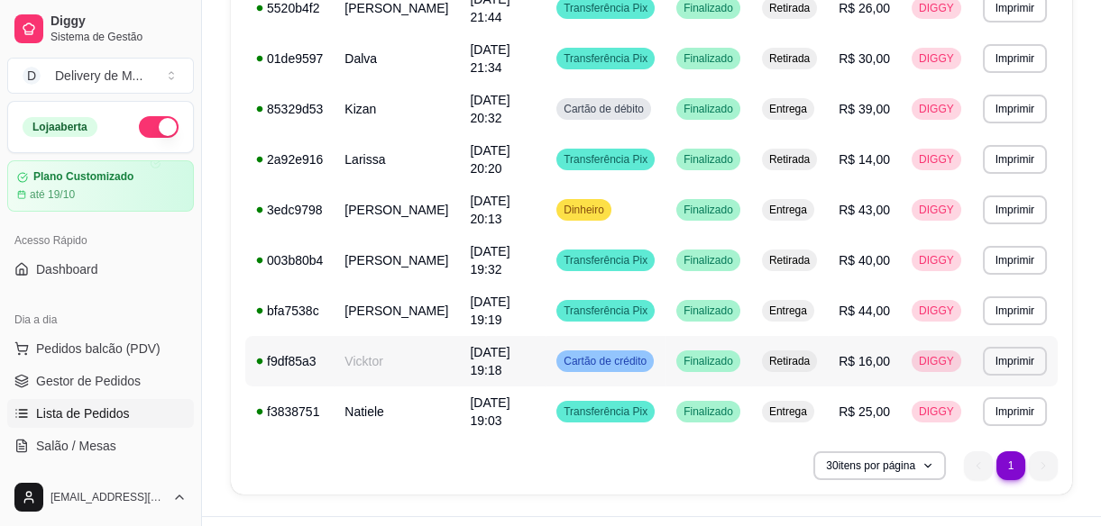
scroll to position [419, 0]
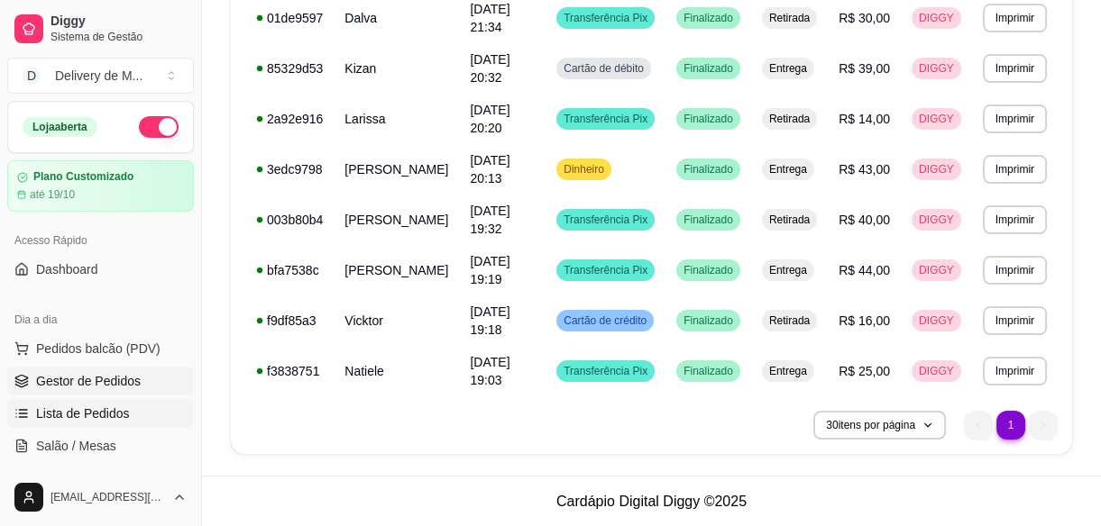
click at [121, 385] on span "Gestor de Pedidos" at bounding box center [88, 381] width 105 height 18
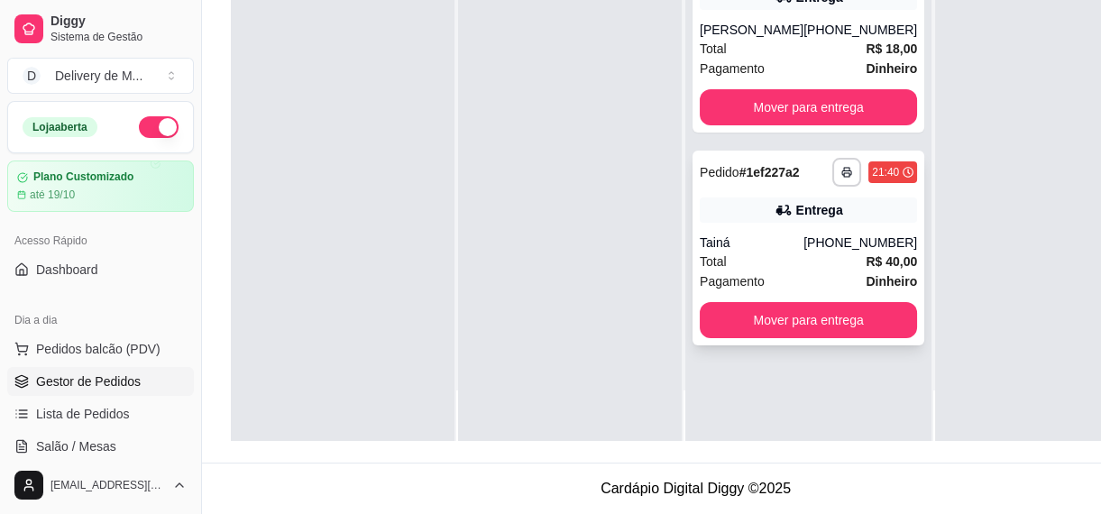
scroll to position [287, 0]
click at [806, 252] on div "Total R$ 40,00" at bounding box center [808, 262] width 217 height 20
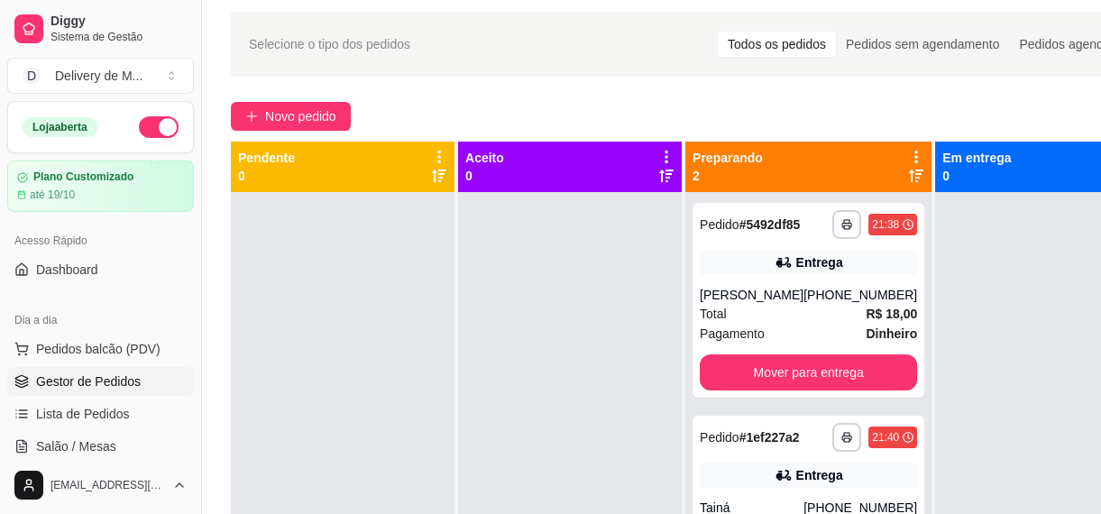
scroll to position [0, 0]
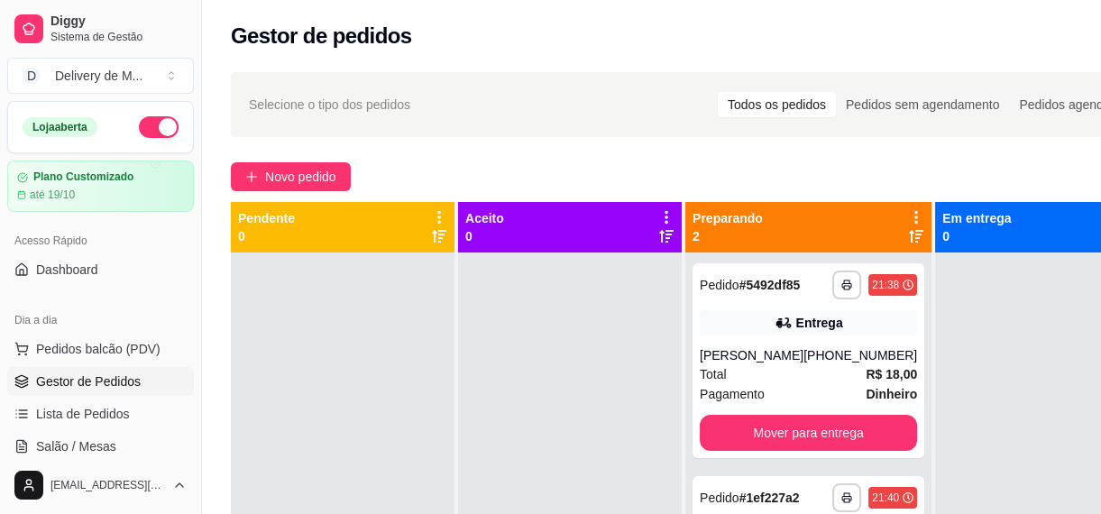
drag, startPoint x: 562, startPoint y: 207, endPoint x: 500, endPoint y: 112, distance: 114.0
click at [500, 112] on div "Selecione o tipo dos pedidos Todos os pedidos Pedidos sem agendamento Pedidos a…" at bounding box center [695, 104] width 893 height 29
click at [801, 104] on div "Todos os pedidos" at bounding box center [777, 104] width 118 height 25
click at [718, 92] on input "Todos os pedidos" at bounding box center [718, 92] width 0 height 0
click at [937, 120] on div "Selecione o tipo dos pedidos Todos os pedidos Pedidos sem agendamento Pedidos a…" at bounding box center [695, 104] width 929 height 65
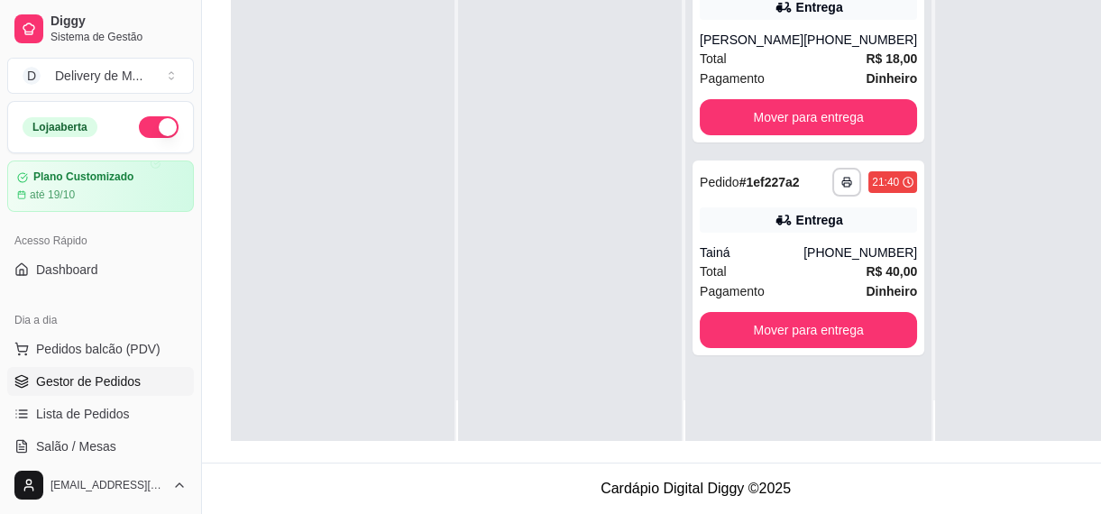
scroll to position [63, 0]
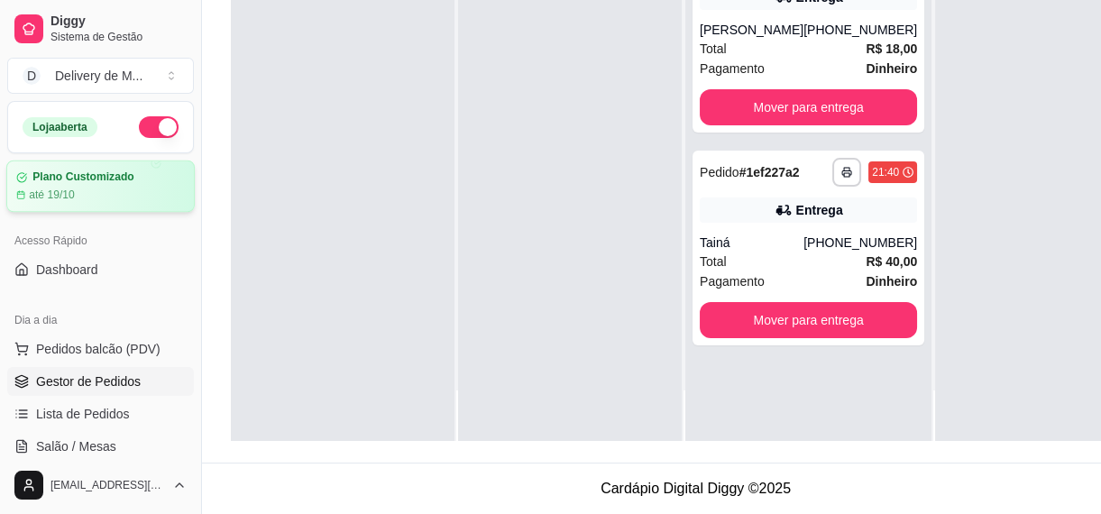
click at [77, 180] on article "Plano Customizado" at bounding box center [82, 177] width 101 height 14
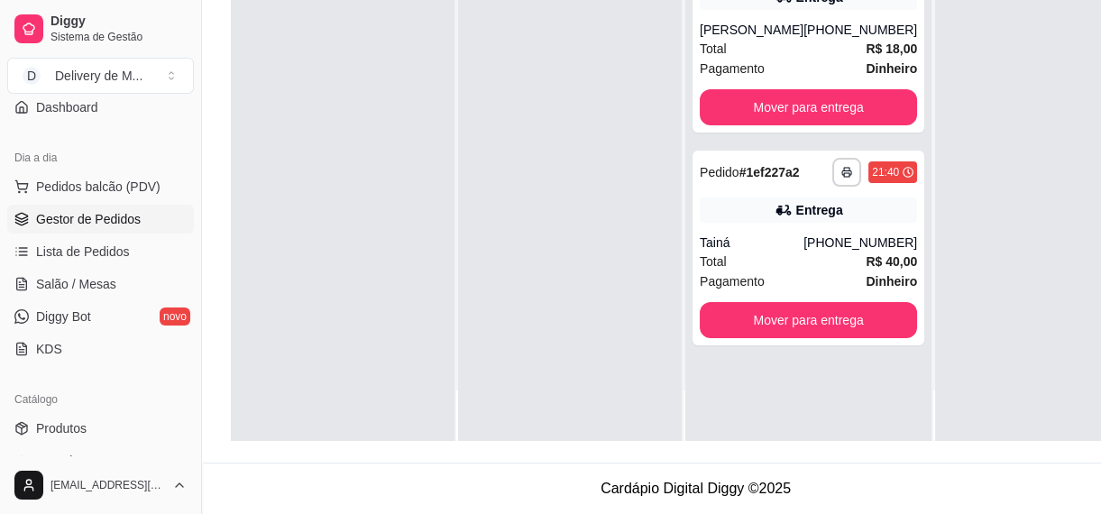
scroll to position [163, 0]
click at [91, 242] on span "Lista de Pedidos" at bounding box center [83, 251] width 94 height 18
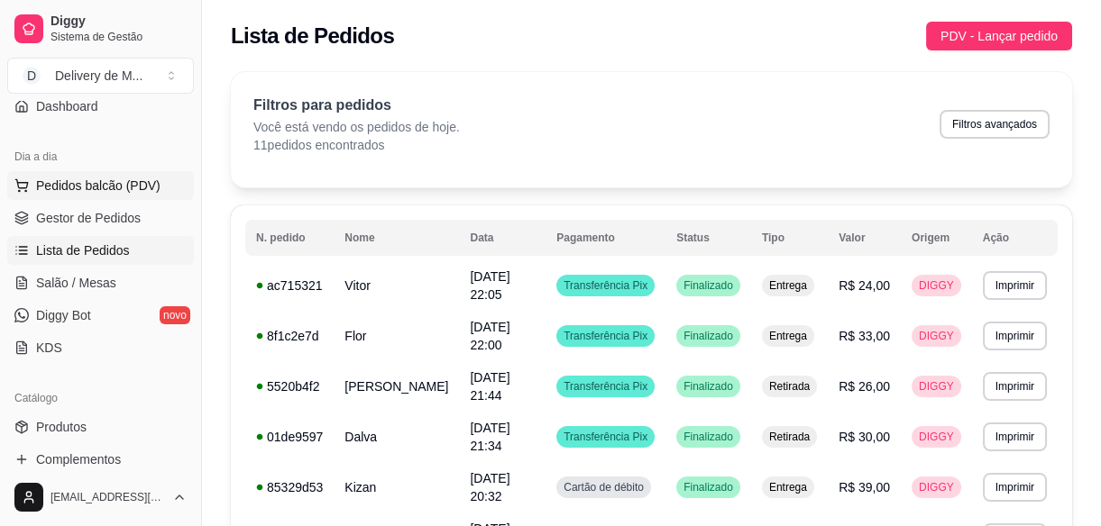
click at [94, 194] on button "Pedidos balcão (PDV)" at bounding box center [100, 185] width 187 height 29
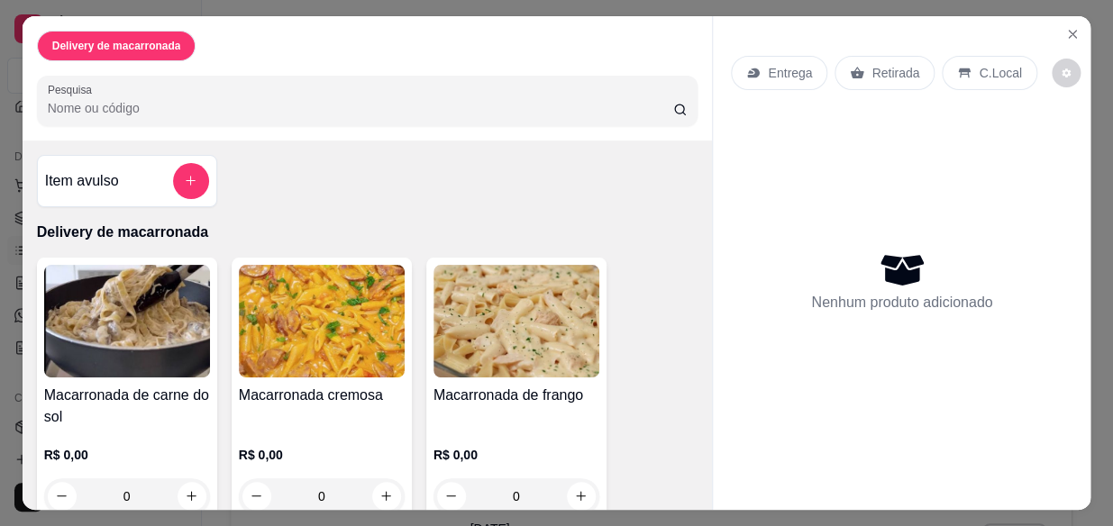
click at [98, 222] on p "Delivery de macarronada" at bounding box center [368, 233] width 662 height 22
click at [1071, 27] on icon "Close" at bounding box center [1073, 34] width 14 height 14
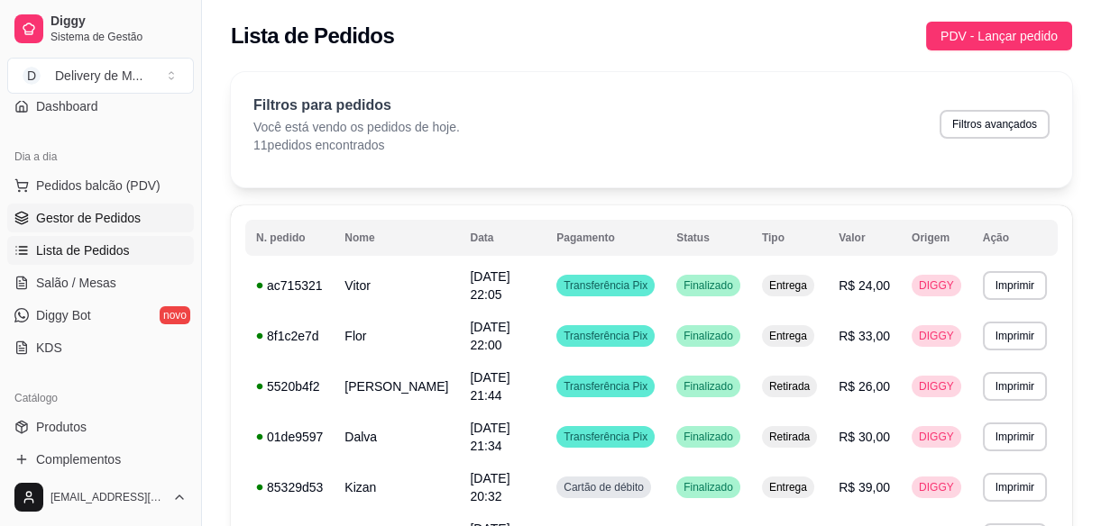
click at [97, 218] on span "Gestor de Pedidos" at bounding box center [88, 218] width 105 height 18
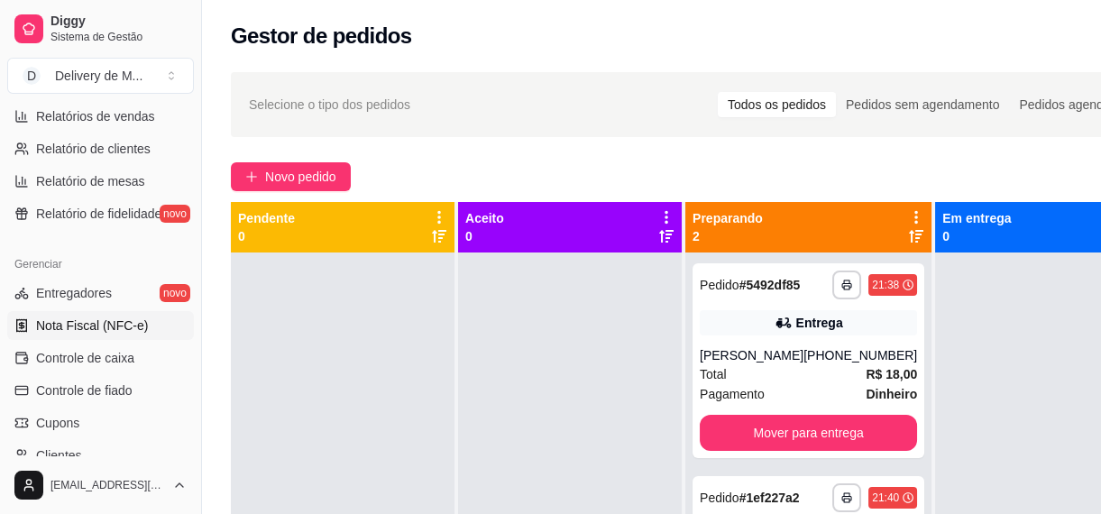
scroll to position [491, 0]
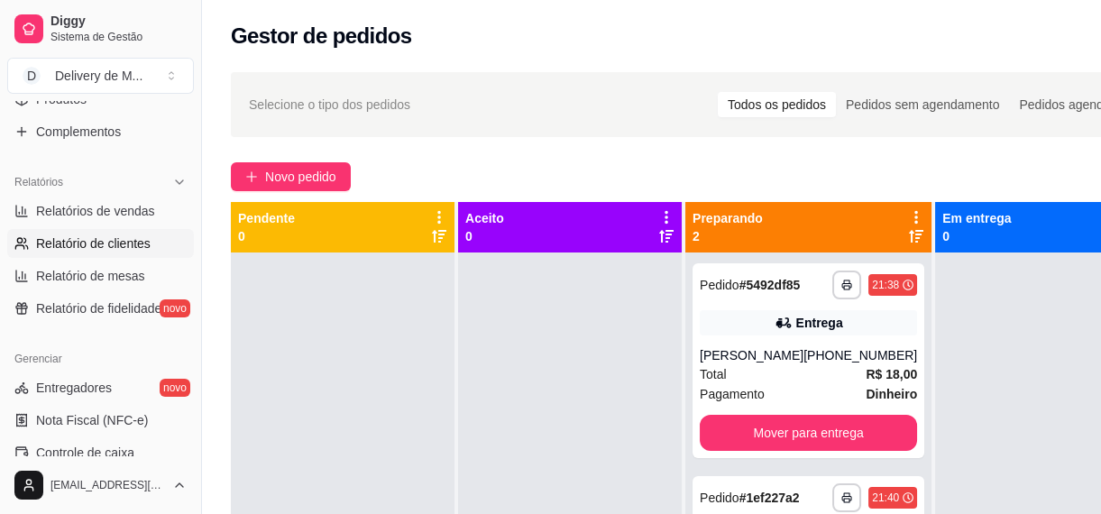
click at [114, 250] on span "Relatório de clientes" at bounding box center [93, 243] width 114 height 18
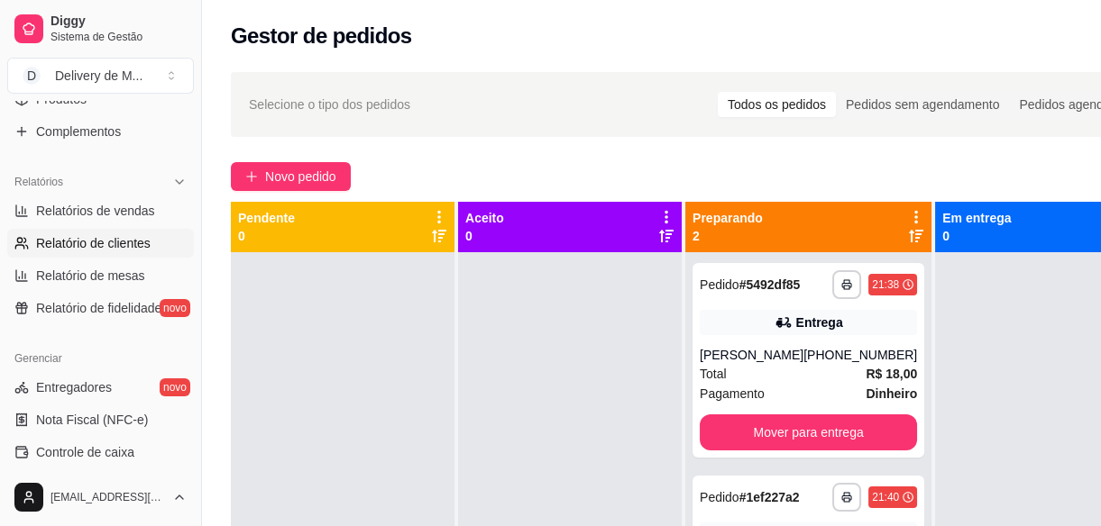
select select "30"
select select "HIGHEST_TOTAL_SPENT_WITH_ORDERS"
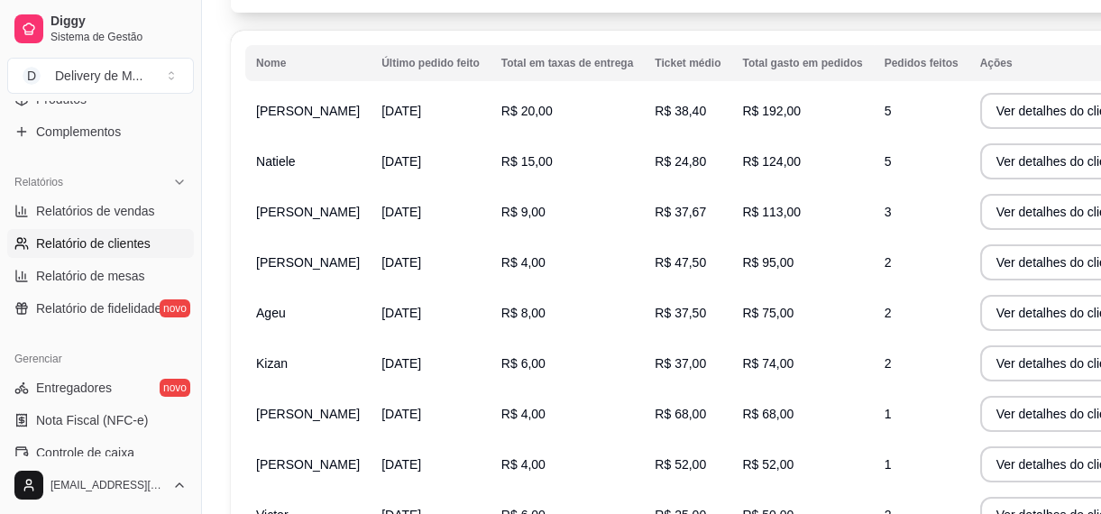
scroll to position [48, 0]
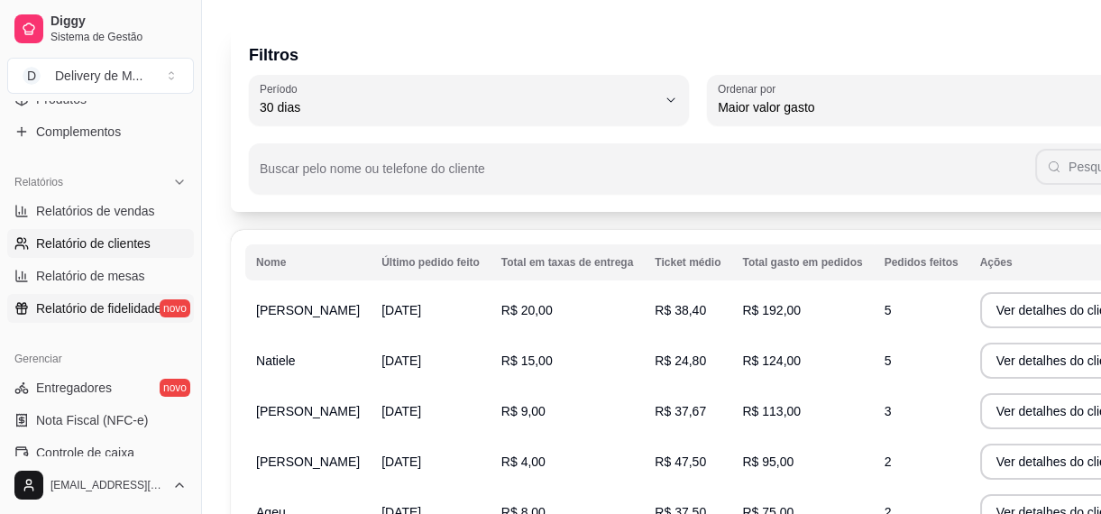
click at [101, 301] on span "Relatório de fidelidade" at bounding box center [98, 308] width 125 height 18
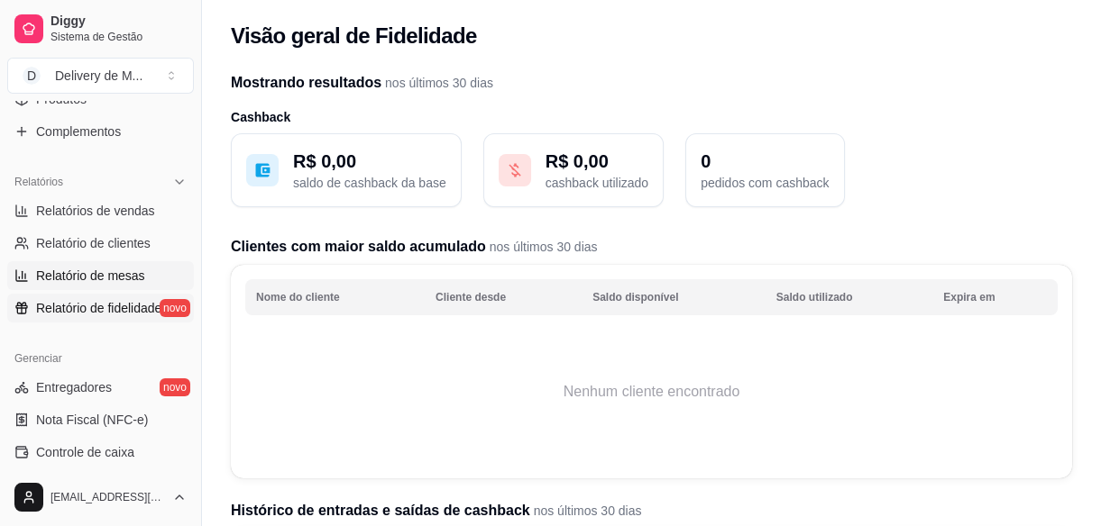
click at [77, 270] on span "Relatório de mesas" at bounding box center [90, 276] width 109 height 18
select select "TOTAL_OF_ORDERS"
select select "7"
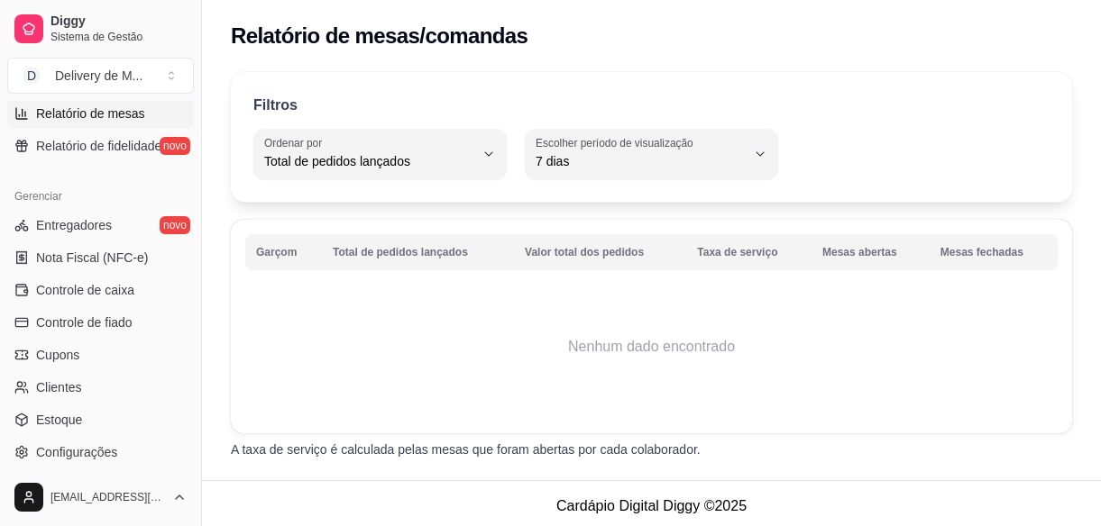
scroll to position [655, 0]
click at [74, 256] on span "Nota Fiscal (NFC-e)" at bounding box center [92, 256] width 112 height 18
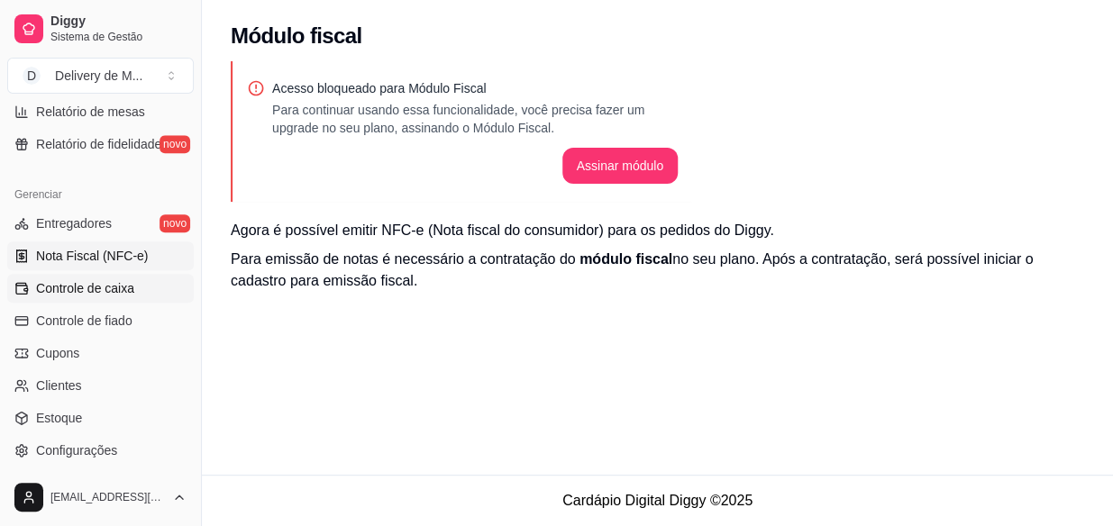
click at [86, 290] on span "Controle de caixa" at bounding box center [85, 288] width 98 height 18
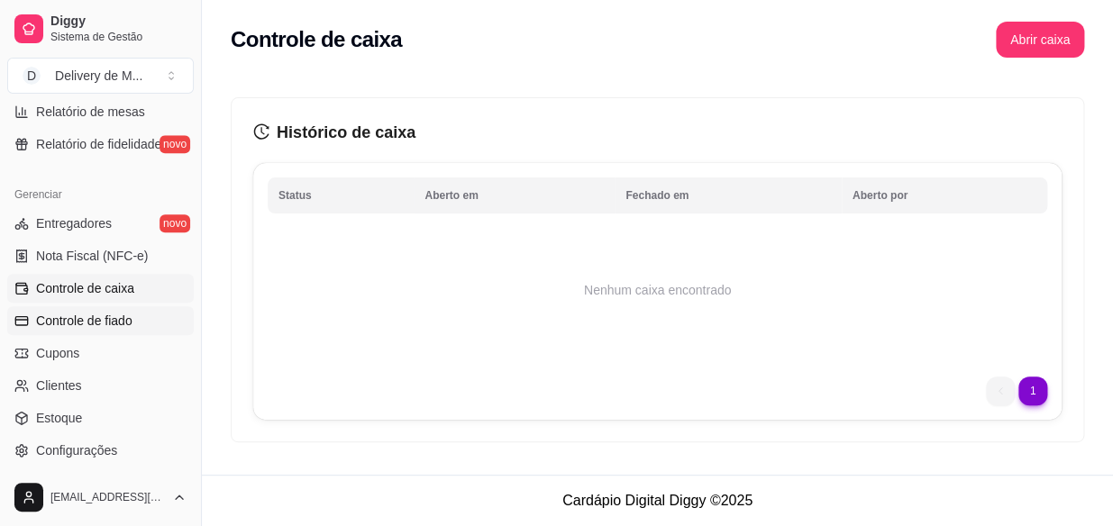
click at [105, 326] on span "Controle de fiado" at bounding box center [84, 321] width 96 height 18
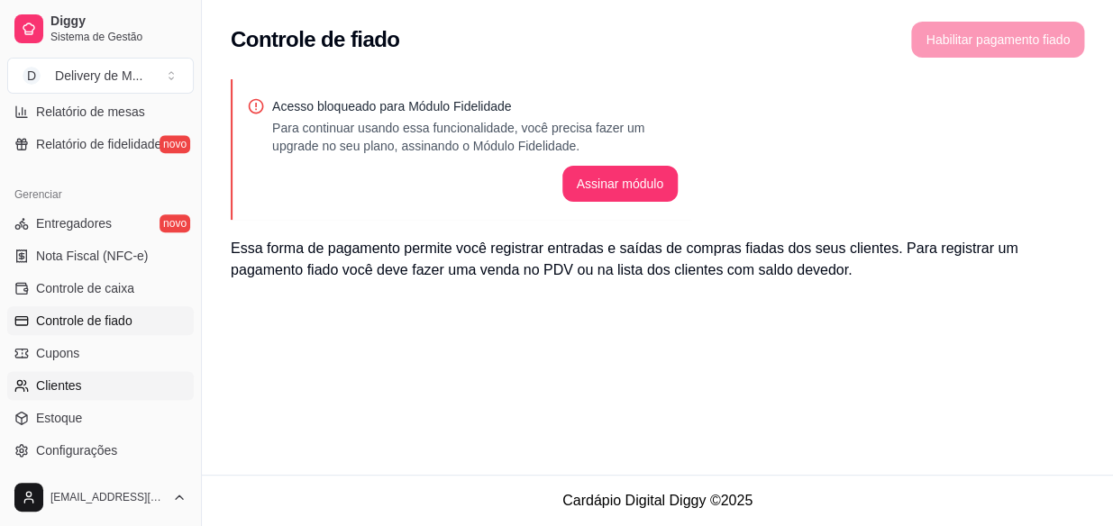
click at [68, 382] on span "Clientes" at bounding box center [59, 386] width 46 height 18
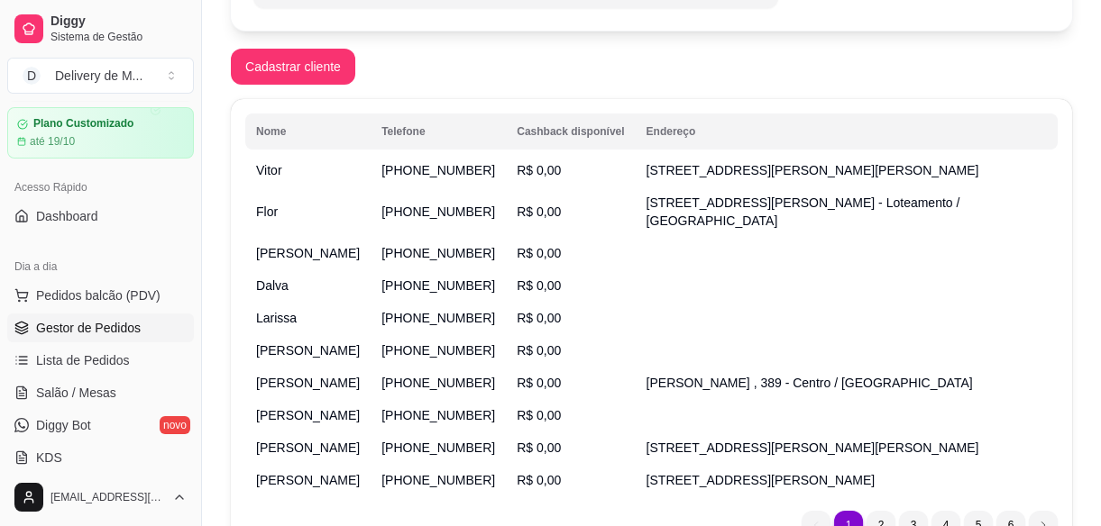
scroll to position [163, 0]
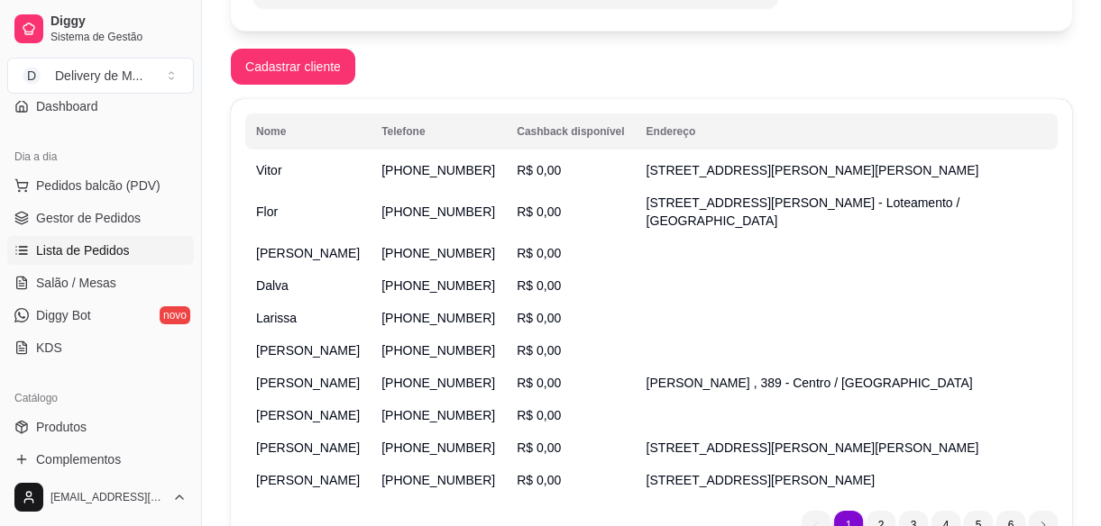
click at [78, 249] on span "Lista de Pedidos" at bounding box center [83, 251] width 94 height 18
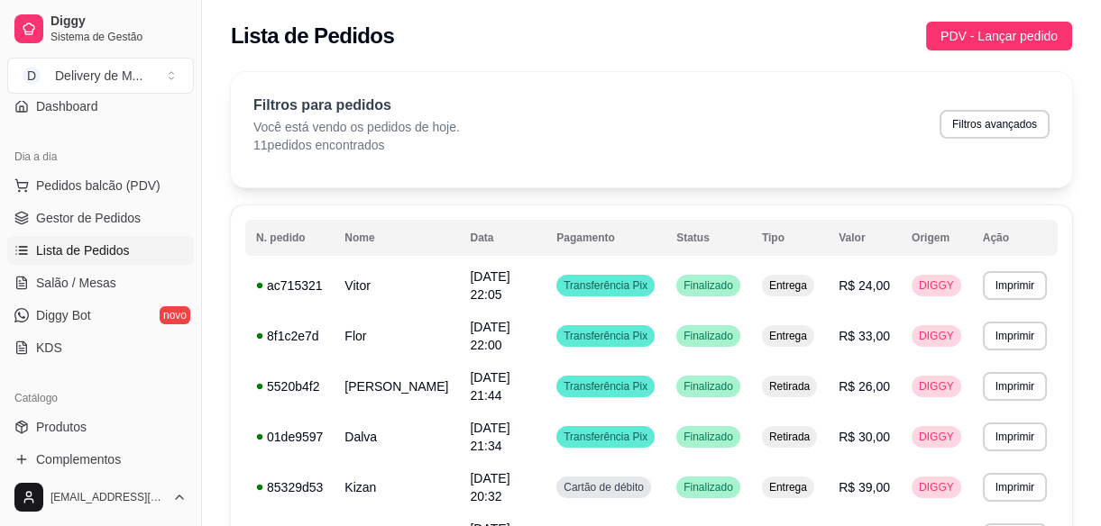
click at [370, 129] on p "Você está vendo os pedidos de hoje." at bounding box center [356, 127] width 206 height 18
click at [1023, 132] on button "Filtros avançados" at bounding box center [994, 124] width 110 height 29
select select "0"
